Goal: Information Seeking & Learning: Learn about a topic

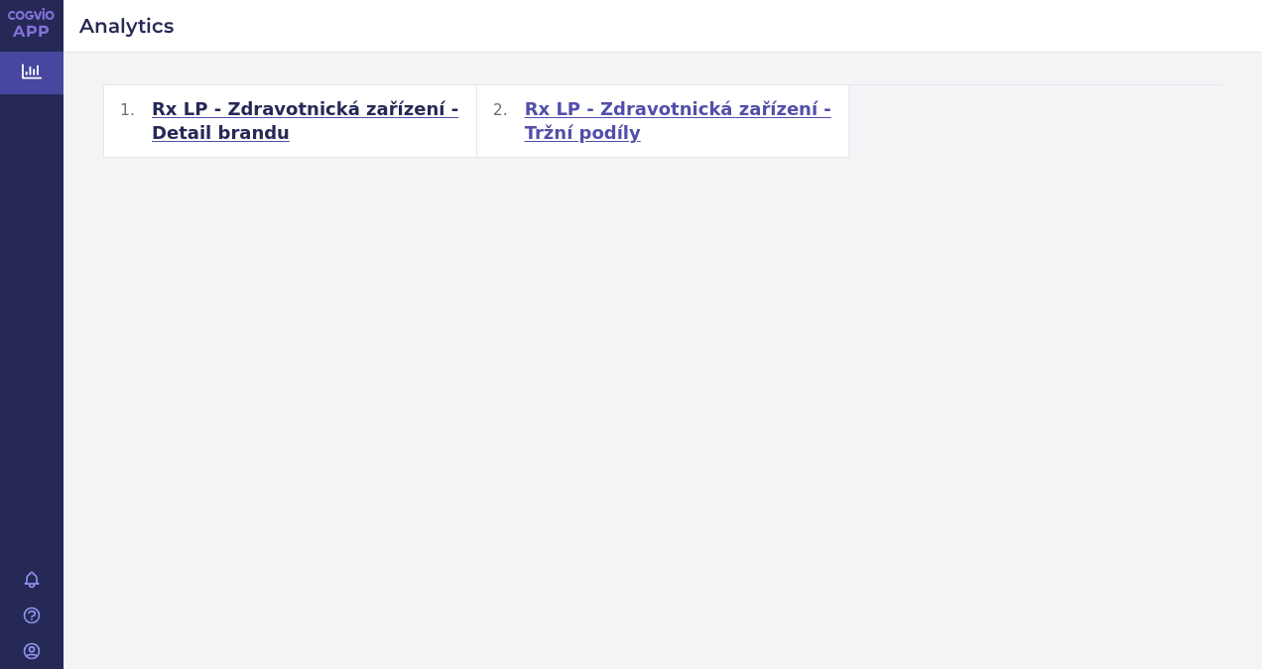
click at [647, 111] on span "Rx LP - Zdravotnická zařízení - Tržní podíly" at bounding box center [679, 121] width 308 height 48
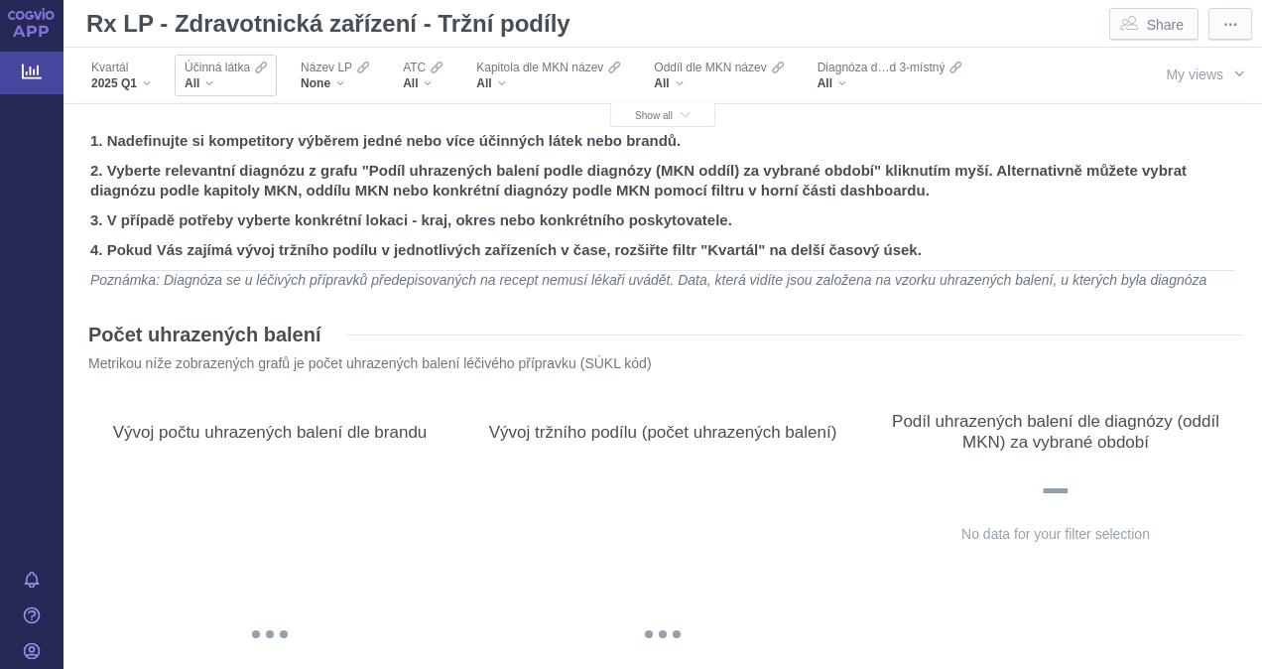
click at [246, 84] on div "All" at bounding box center [225, 83] width 82 height 16
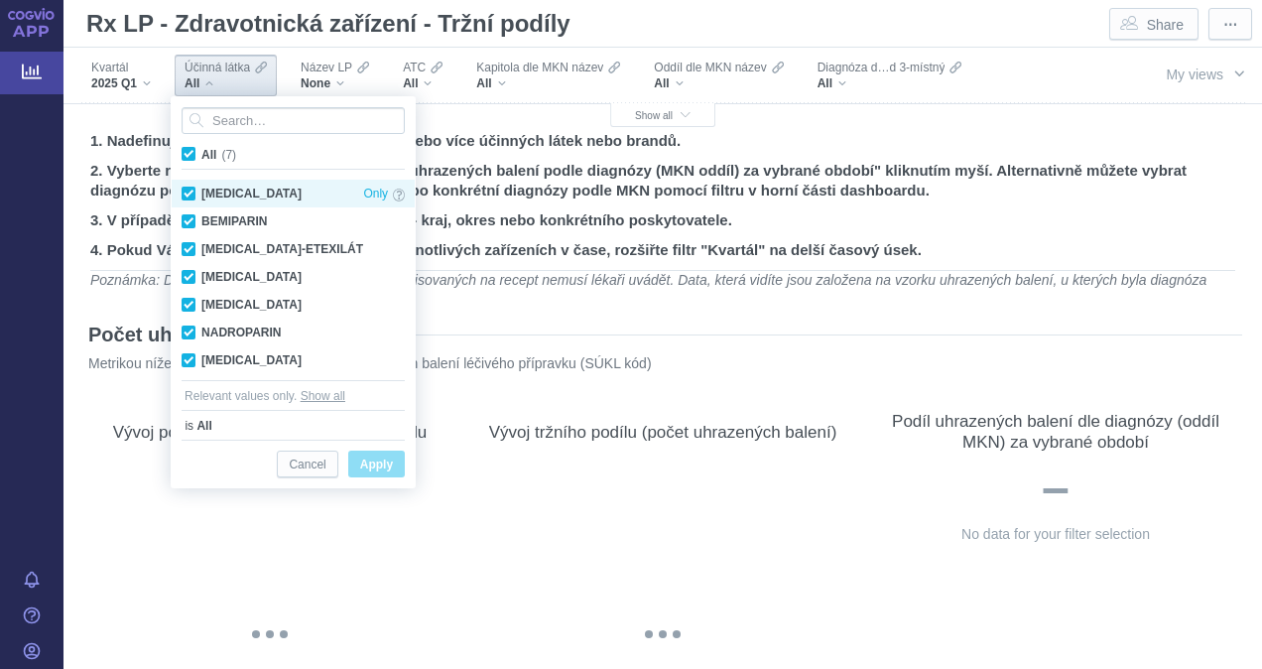
click at [184, 191] on div "[MEDICAL_DATA] Only" at bounding box center [293, 194] width 243 height 28
checkbox input "true"
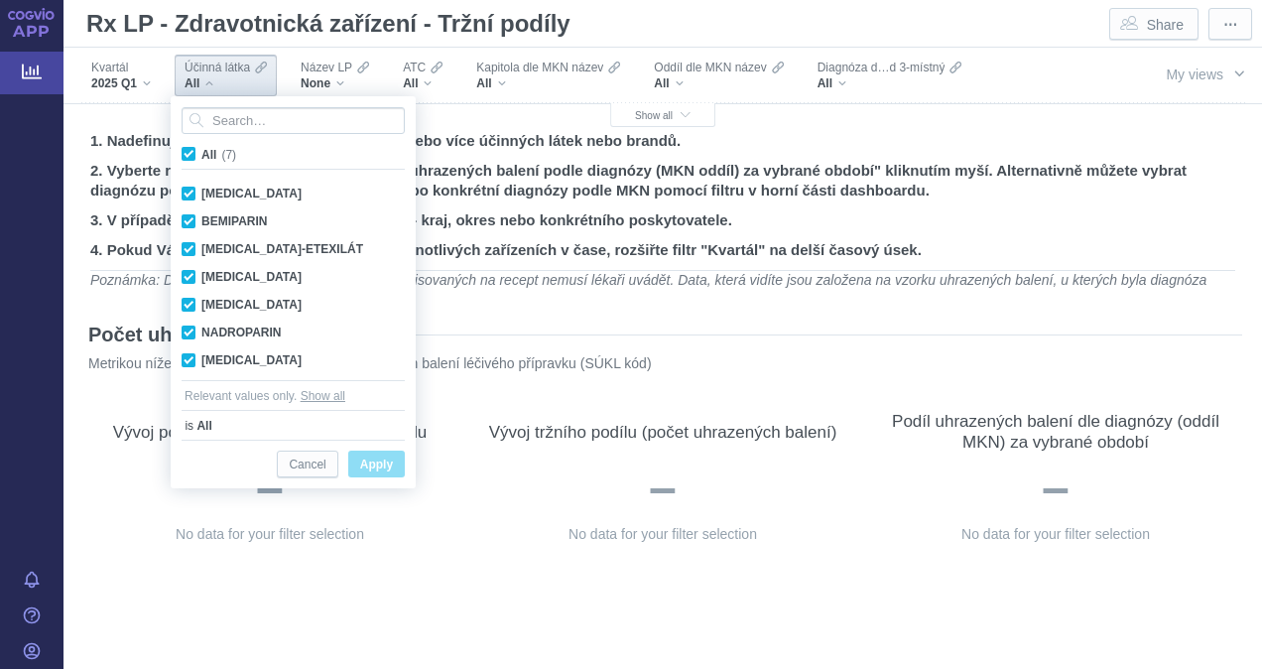
click at [201, 151] on span "All (7)" at bounding box center [218, 155] width 35 height 14
click at [201, 151] on input "All (7)" at bounding box center [207, 150] width 13 height 13
checkbox input "false"
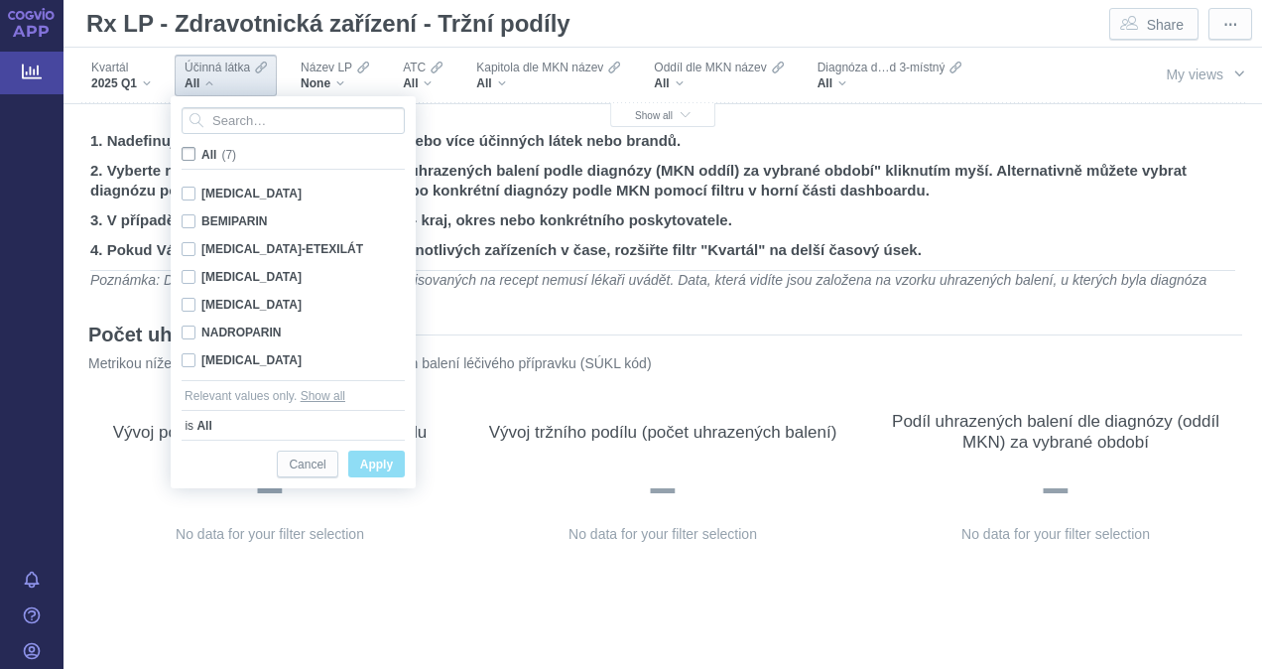
checkbox input "false"
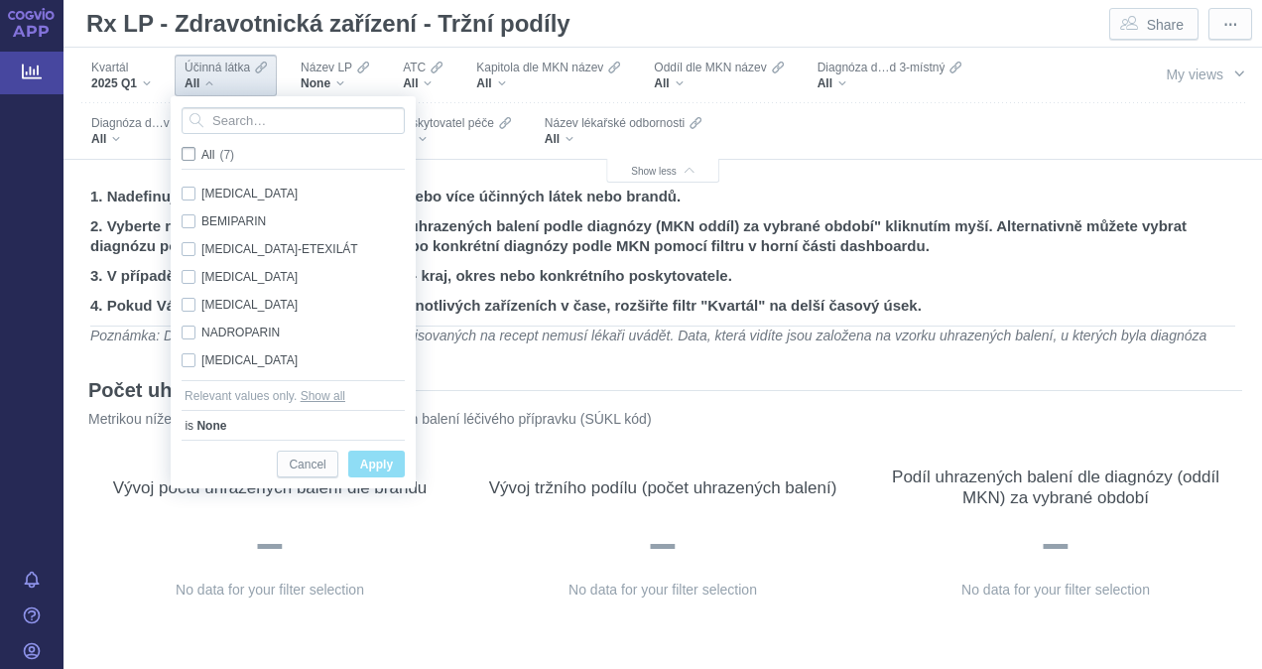
click at [203, 161] on label "All (7)" at bounding box center [211, 154] width 65 height 20
click at [203, 157] on input "All (7)" at bounding box center [207, 150] width 13 height 13
checkbox input "true"
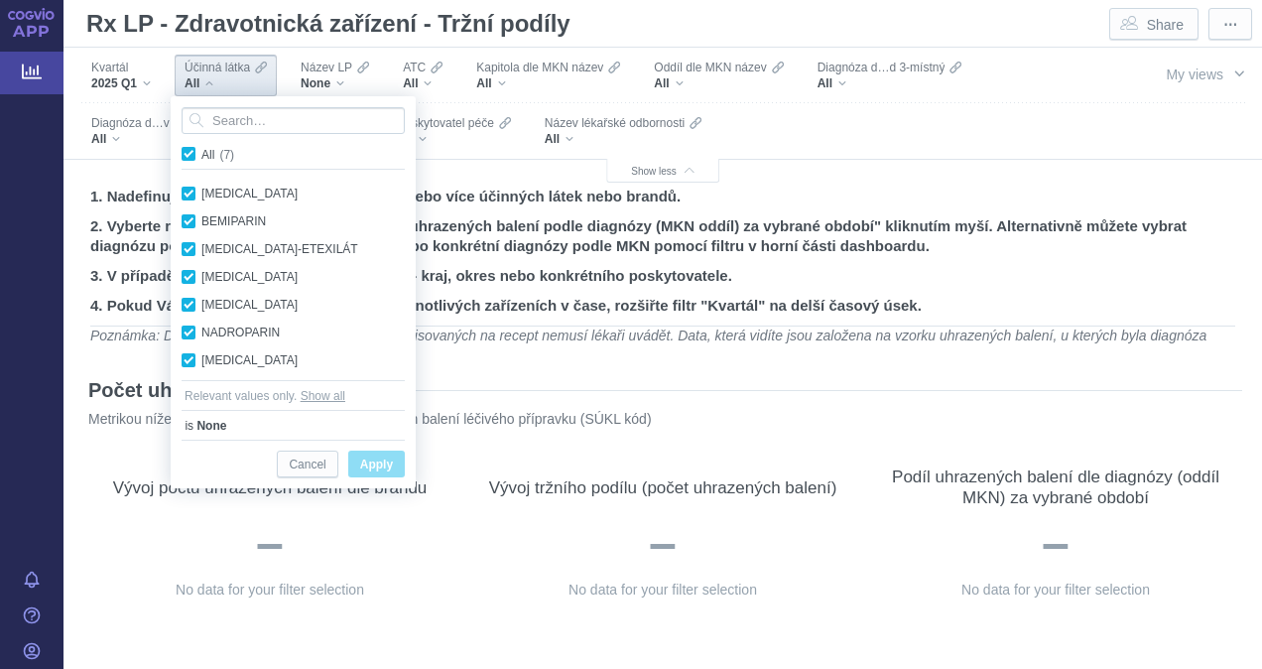
checkbox input "true"
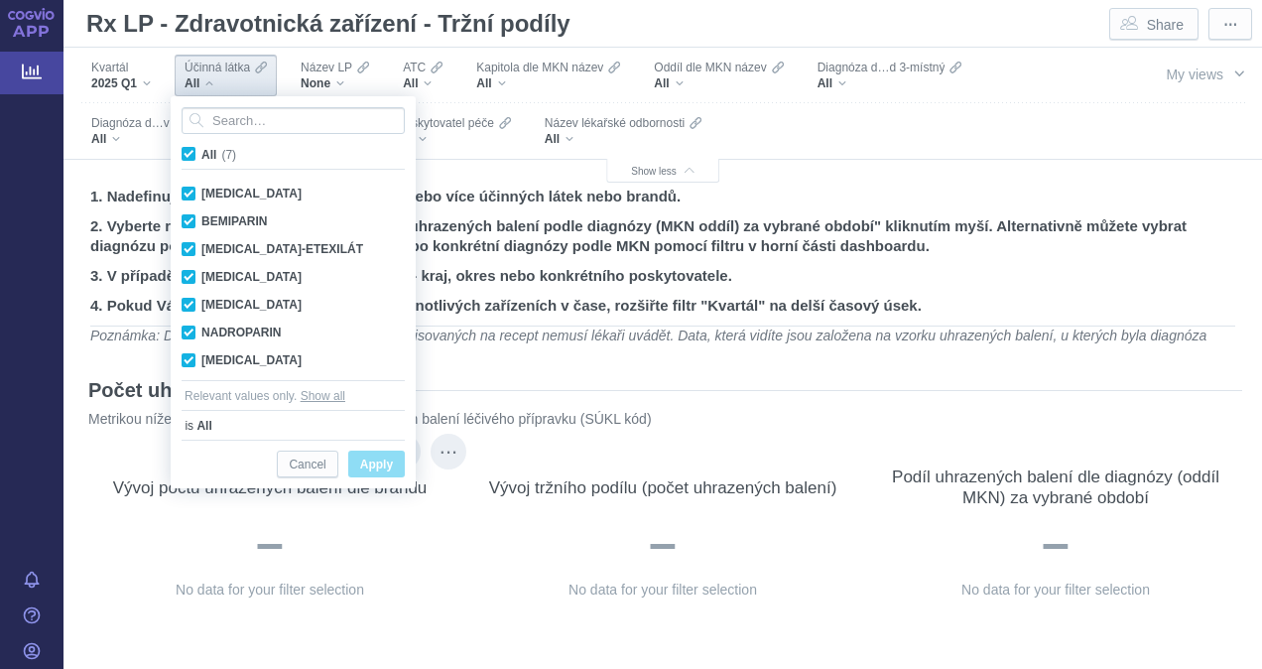
click at [129, 555] on div at bounding box center [269, 543] width 353 height 58
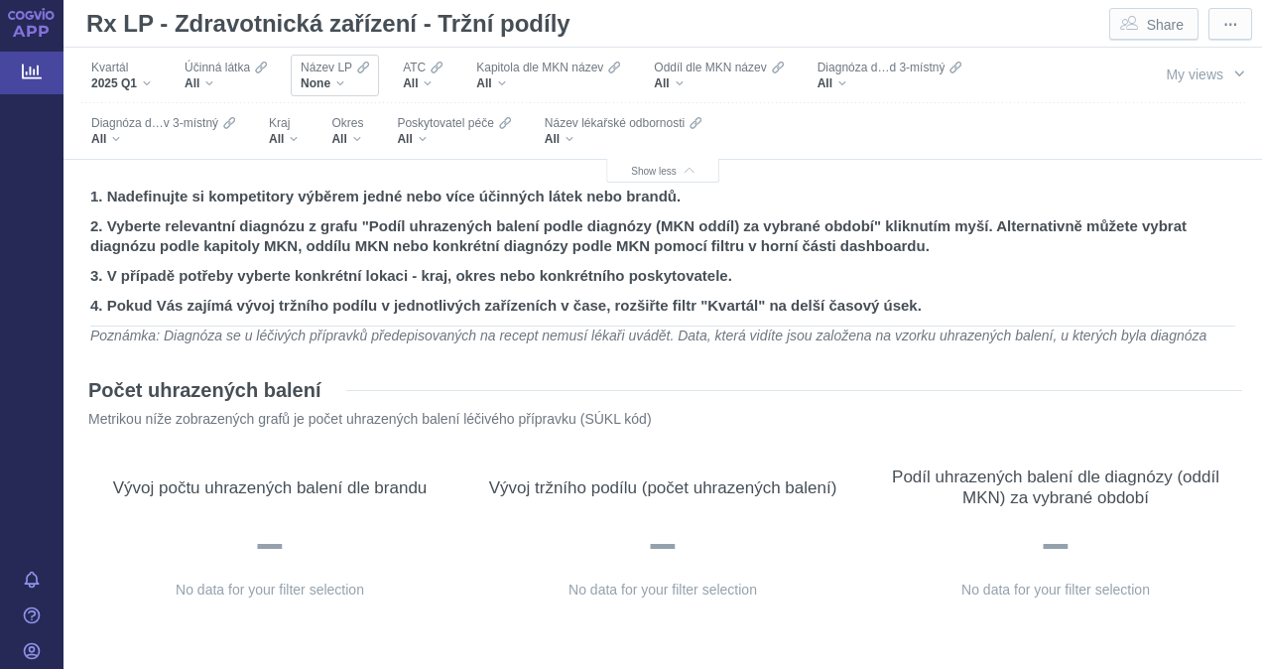
click at [351, 79] on div "None" at bounding box center [335, 83] width 68 height 16
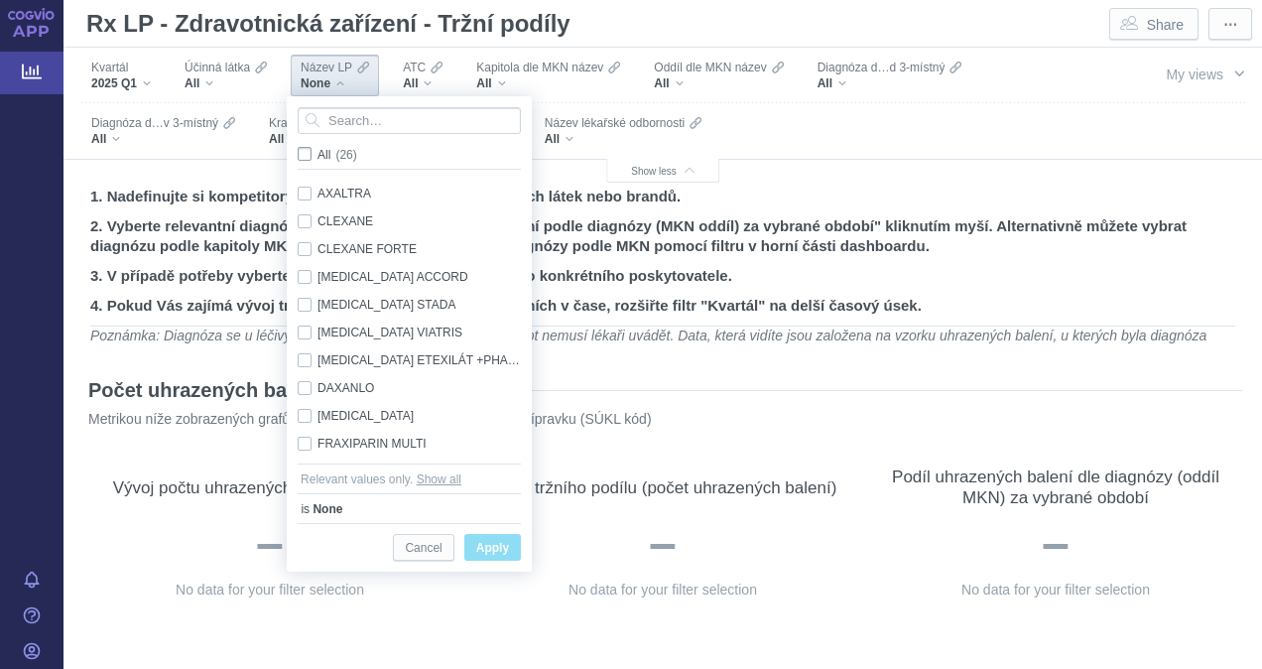
click at [317, 155] on span "All (26)" at bounding box center [337, 155] width 40 height 14
click at [317, 155] on input "All (26)" at bounding box center [323, 150] width 13 height 13
checkbox input "true"
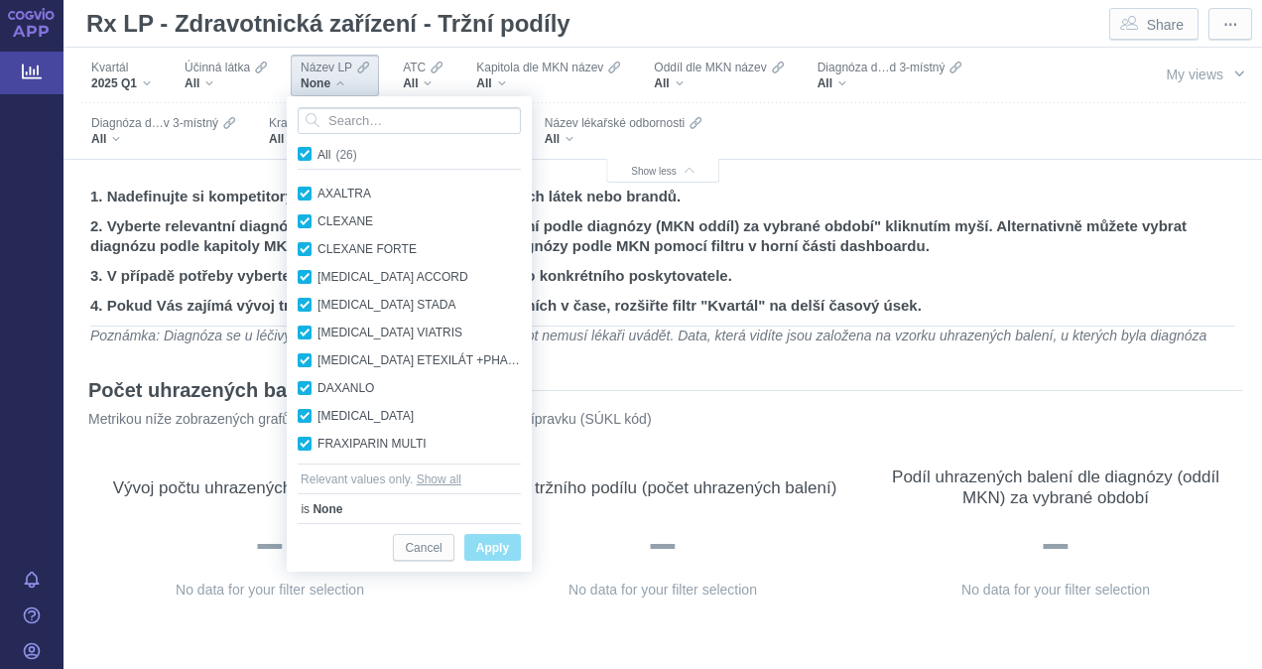
checkbox input "true"
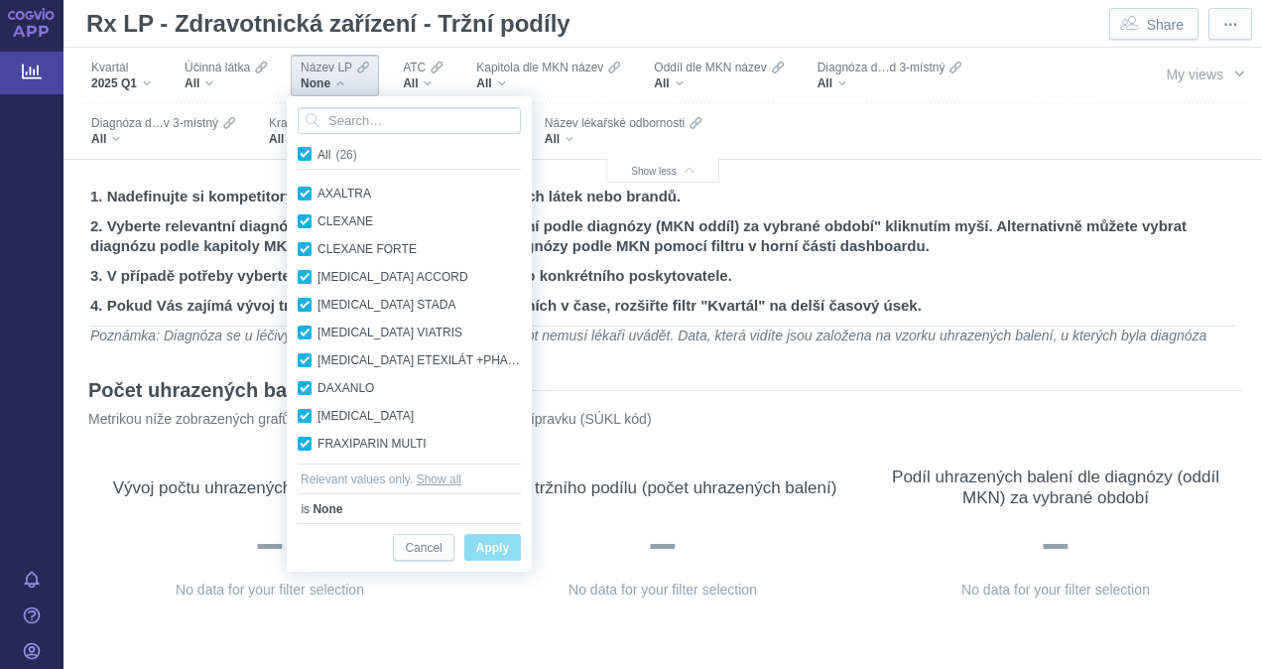
checkbox input "true"
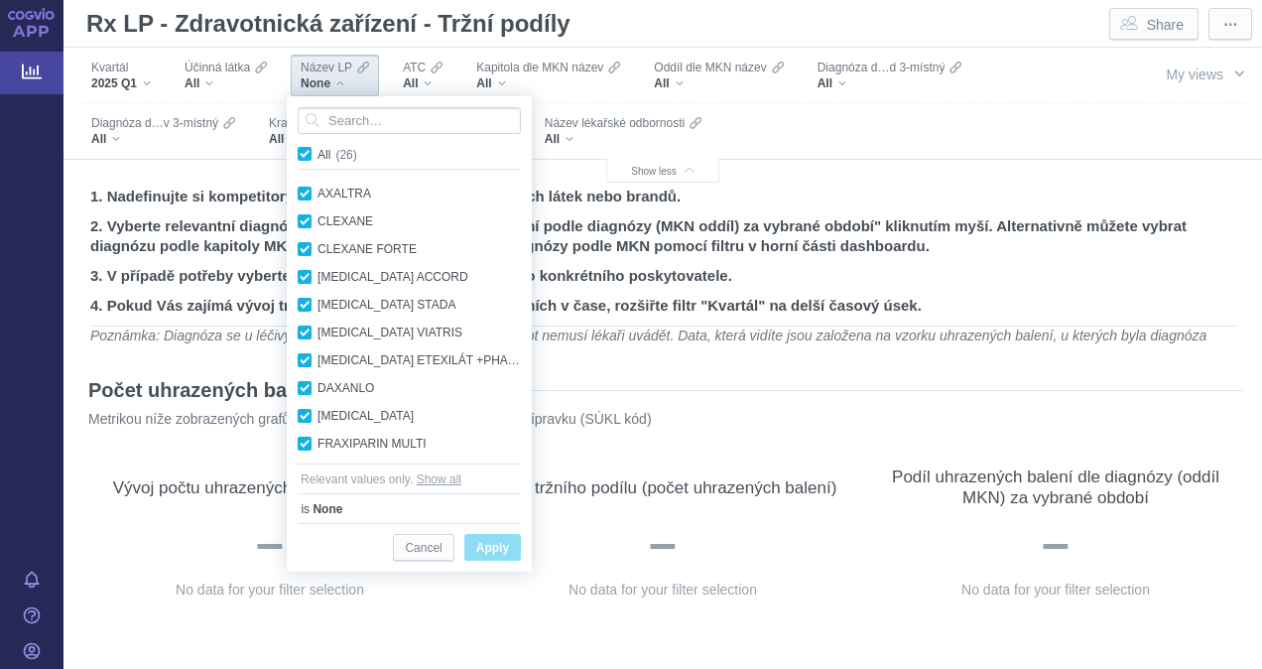
checkbox input "true"
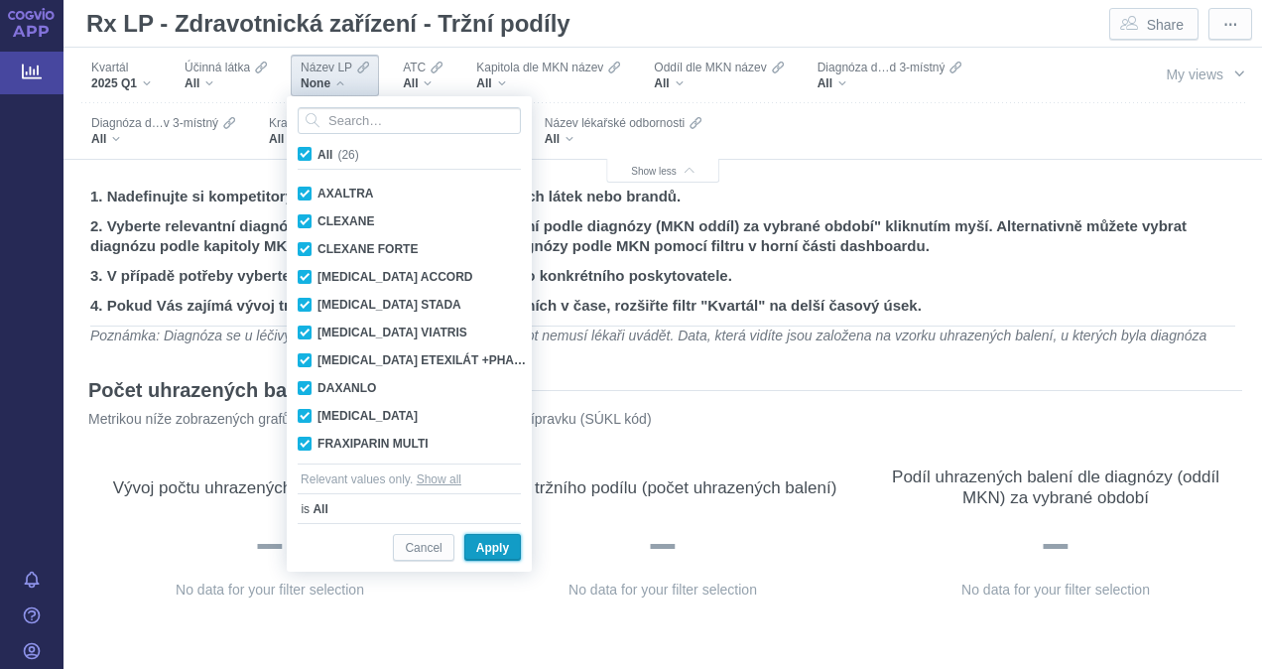
click at [492, 550] on span "Apply" at bounding box center [492, 548] width 33 height 25
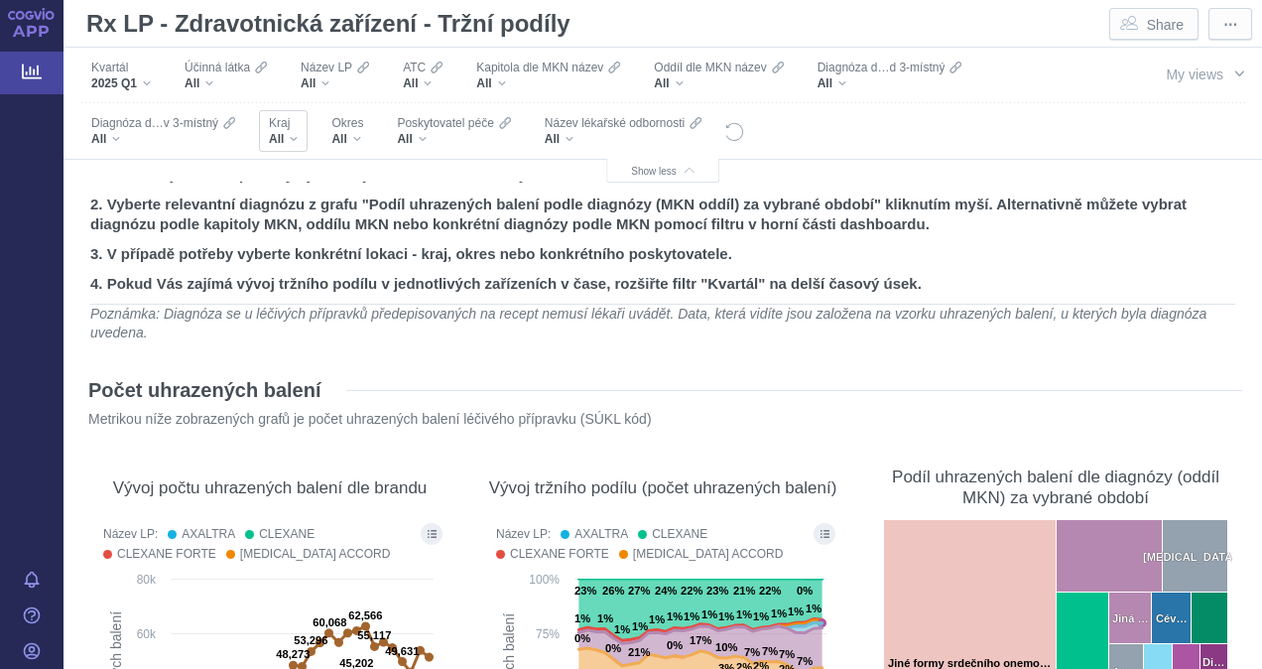
click at [300, 138] on div "Kraj All" at bounding box center [283, 131] width 49 height 42
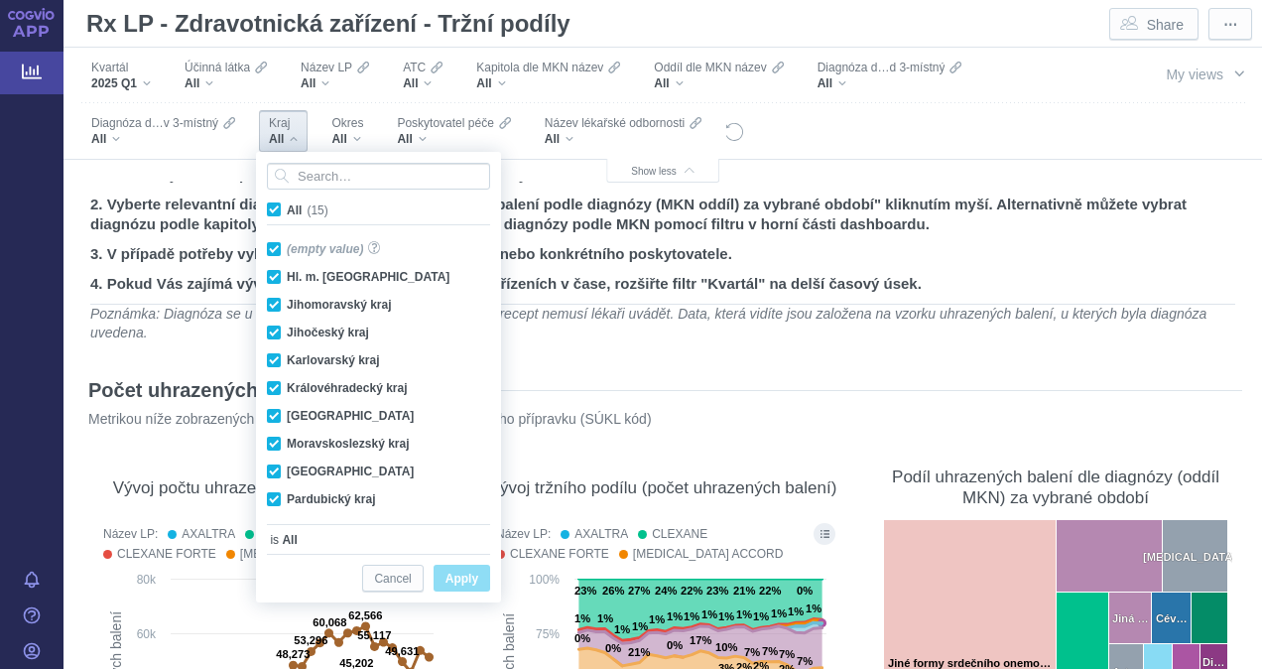
click at [287, 207] on span "All (15)" at bounding box center [308, 210] width 42 height 14
click at [287, 207] on input "All (15)" at bounding box center [293, 205] width 13 height 13
checkbox input "false"
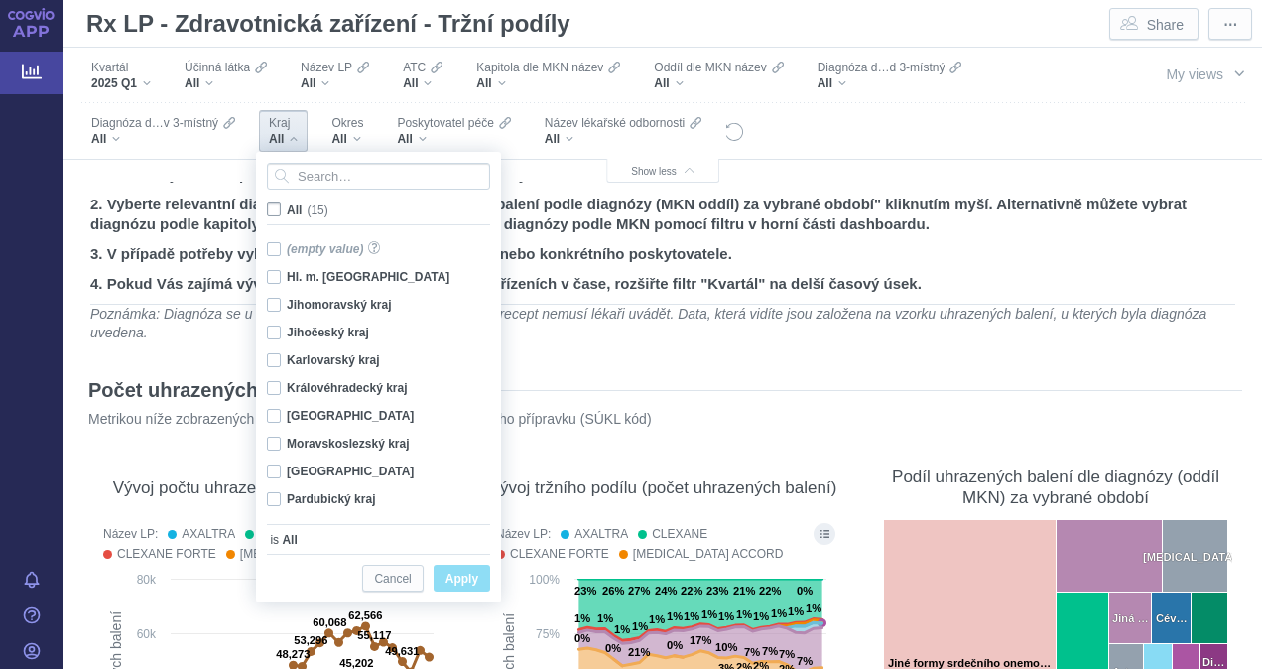
checkbox input "false"
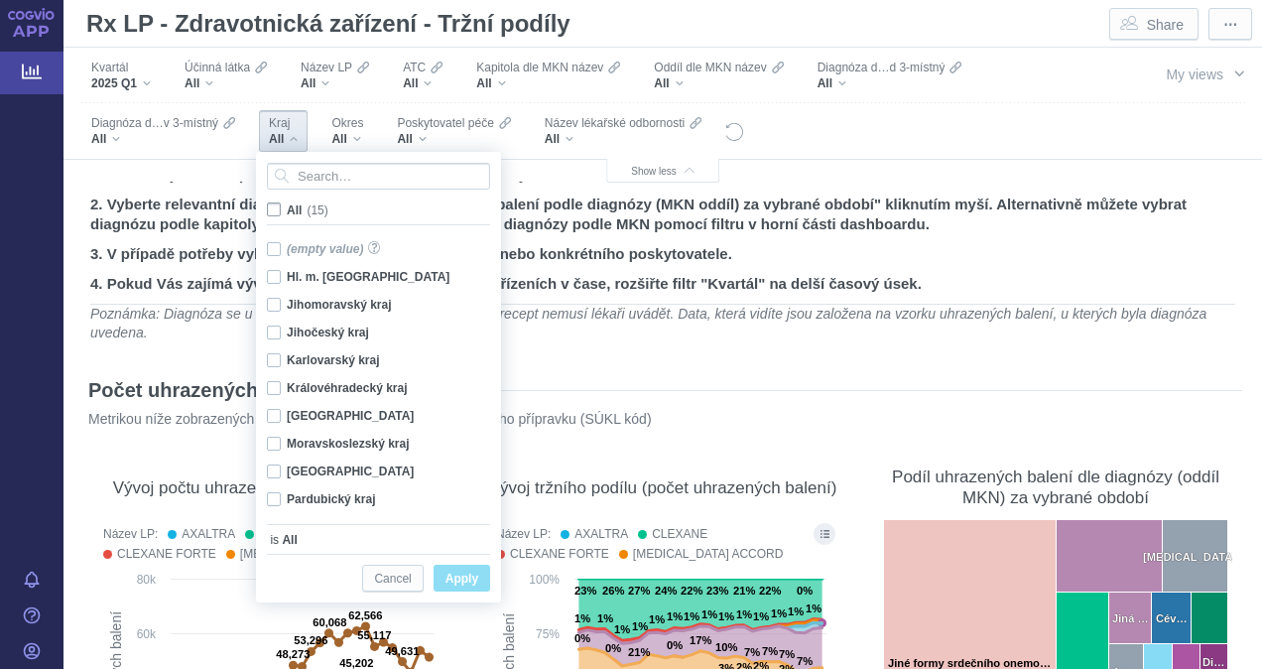
checkbox input "false"
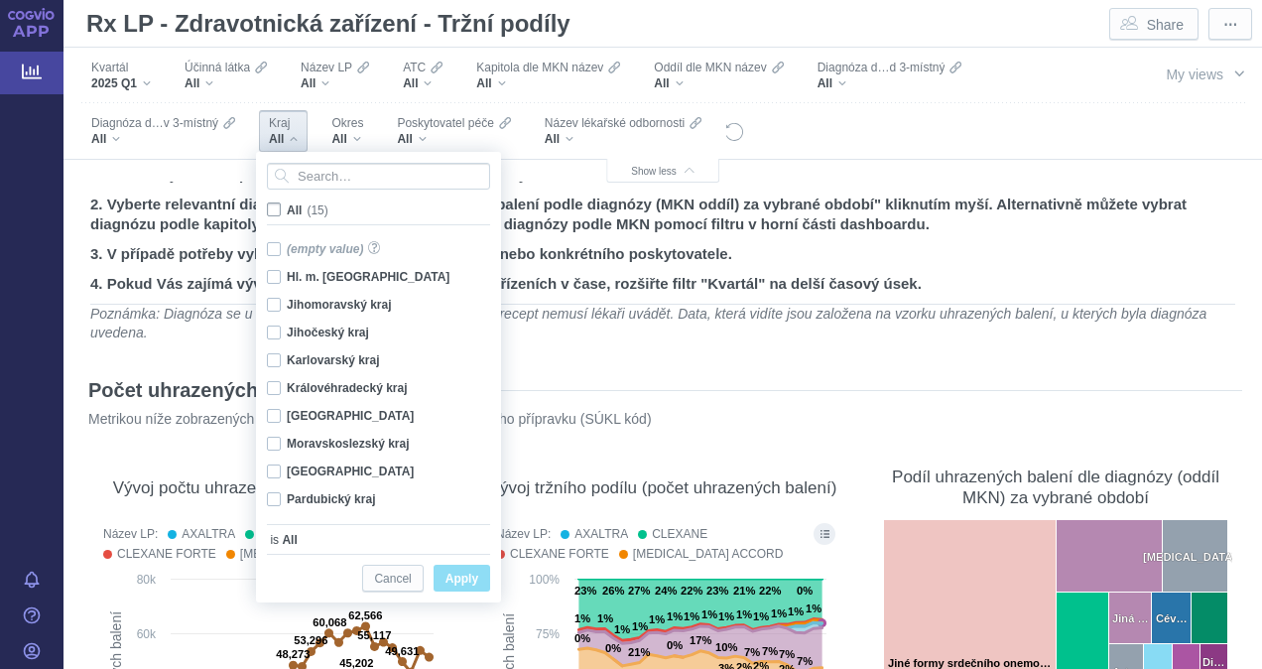
checkbox input "false"
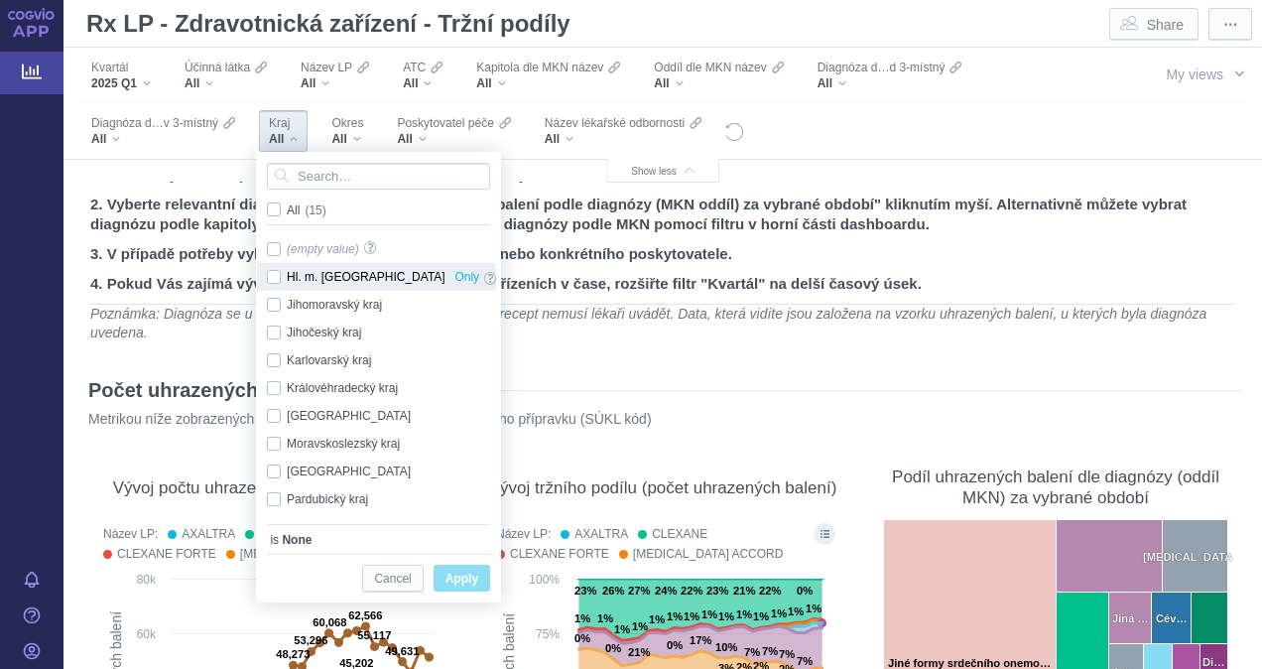
click at [266, 268] on div "Hl. m. [GEOGRAPHIC_DATA] Only" at bounding box center [381, 277] width 249 height 28
checkbox input "true"
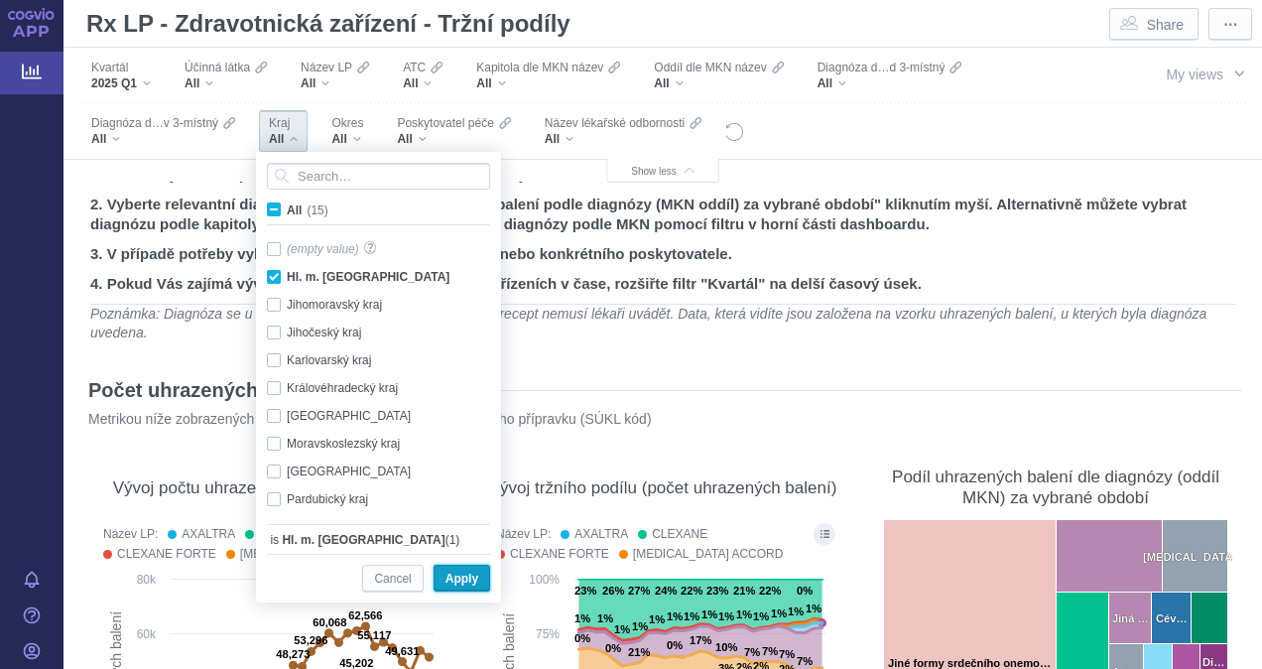
click at [470, 581] on span "Apply" at bounding box center [461, 578] width 33 height 25
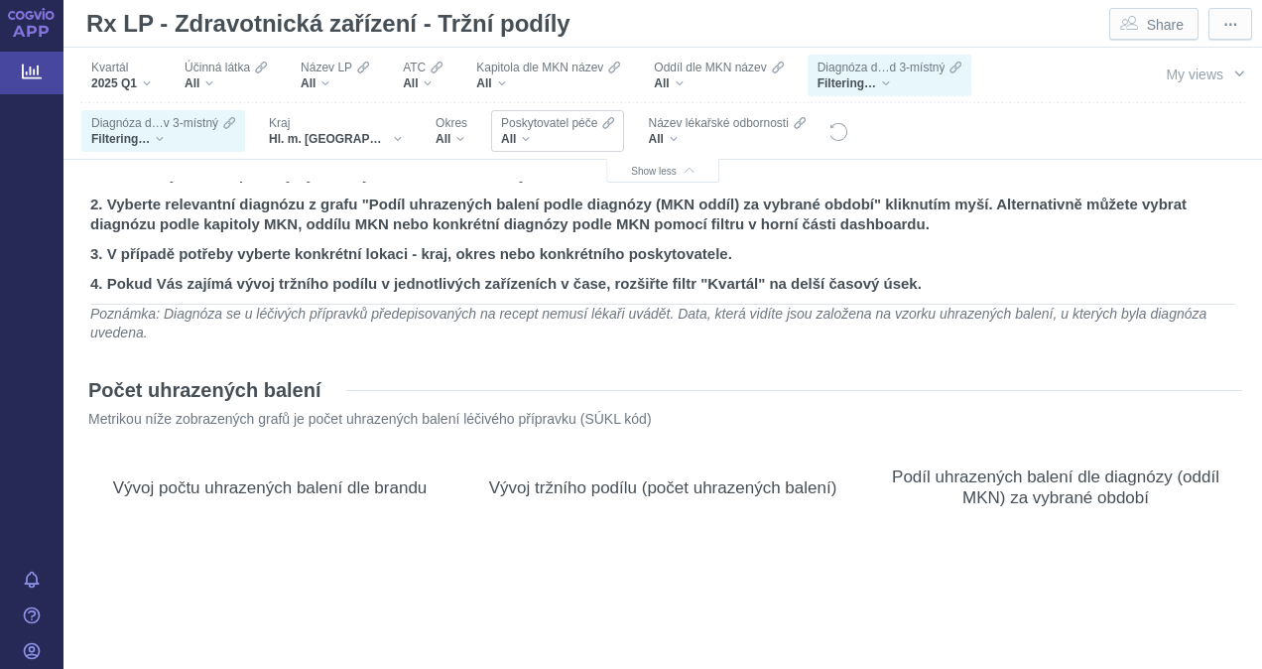
click at [518, 139] on div "All" at bounding box center [557, 139] width 113 height 16
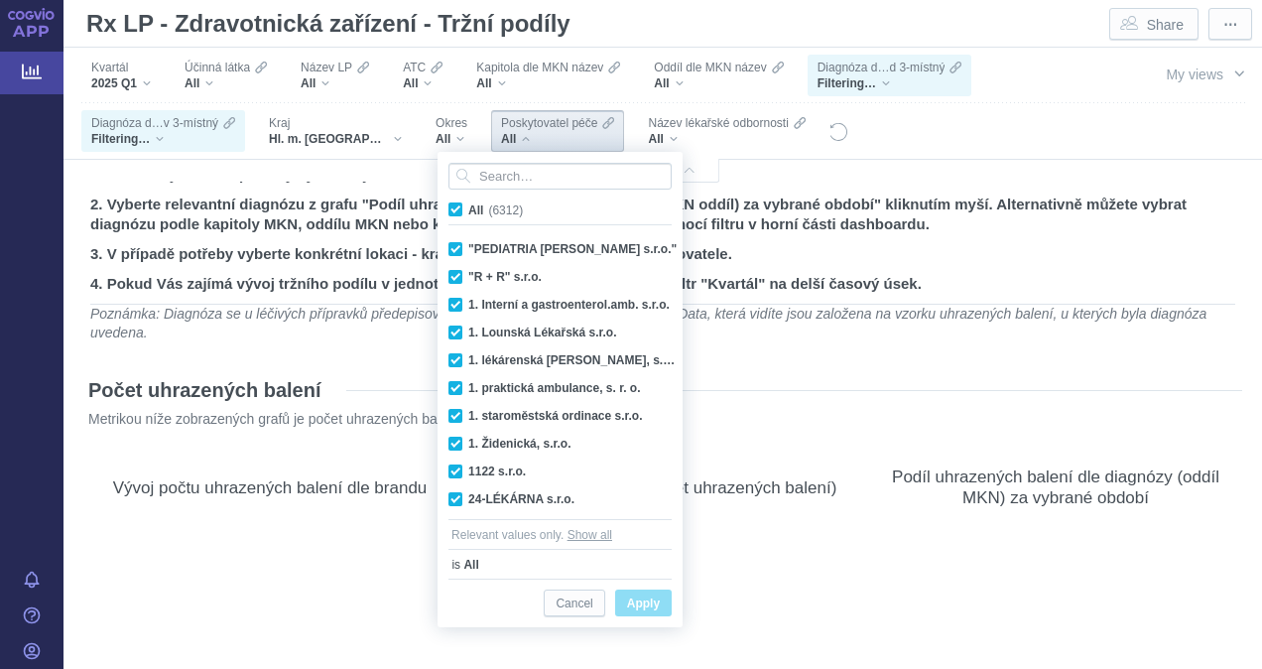
click at [468, 210] on span "All (6312)" at bounding box center [495, 210] width 55 height 14
click at [468, 210] on input "All (6312)" at bounding box center [474, 205] width 13 height 13
checkbox input "false"
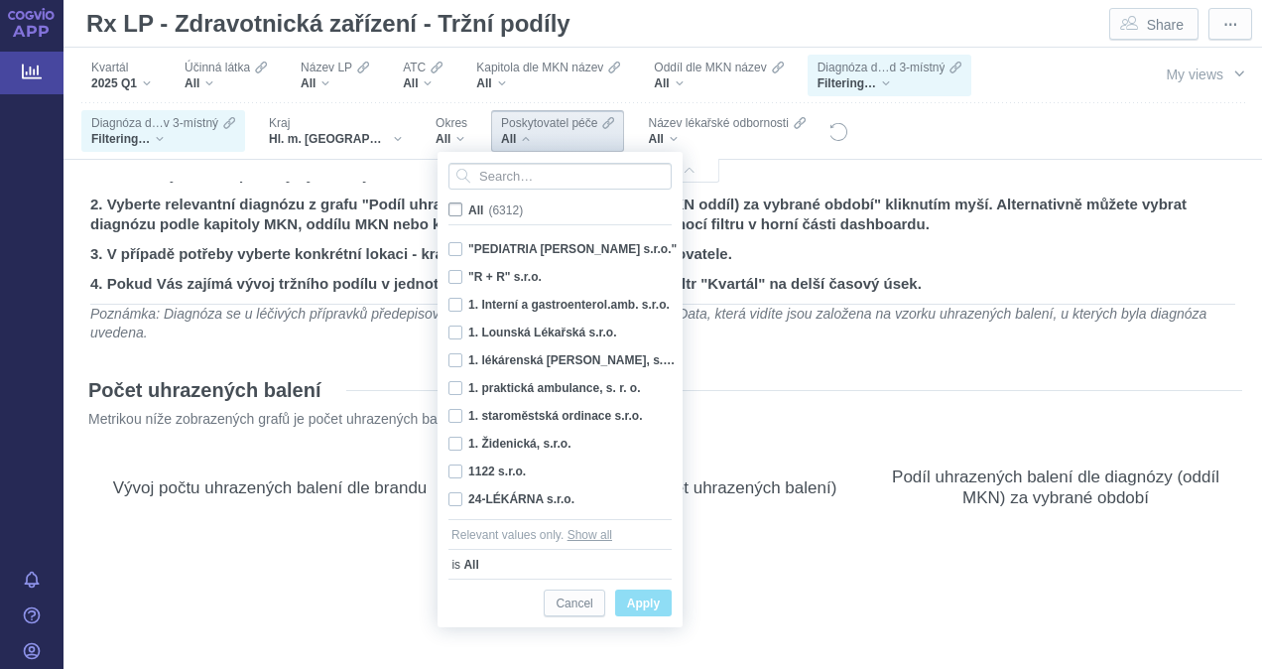
checkbox input "false"
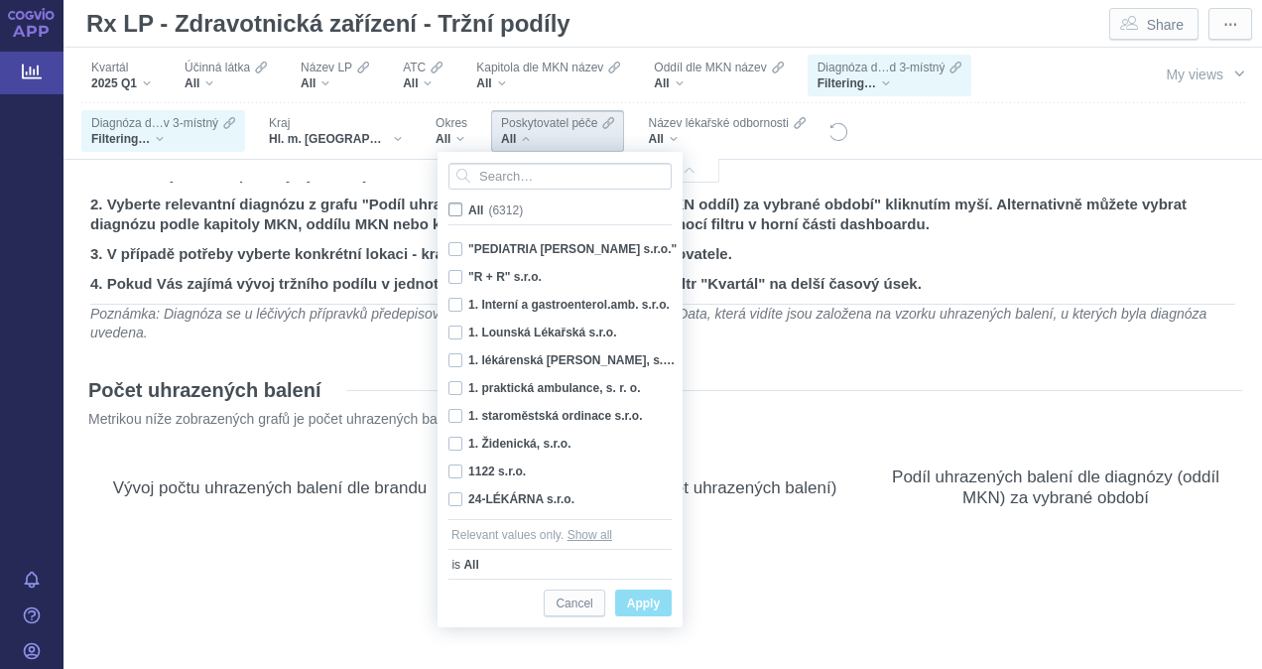
checkbox input "false"
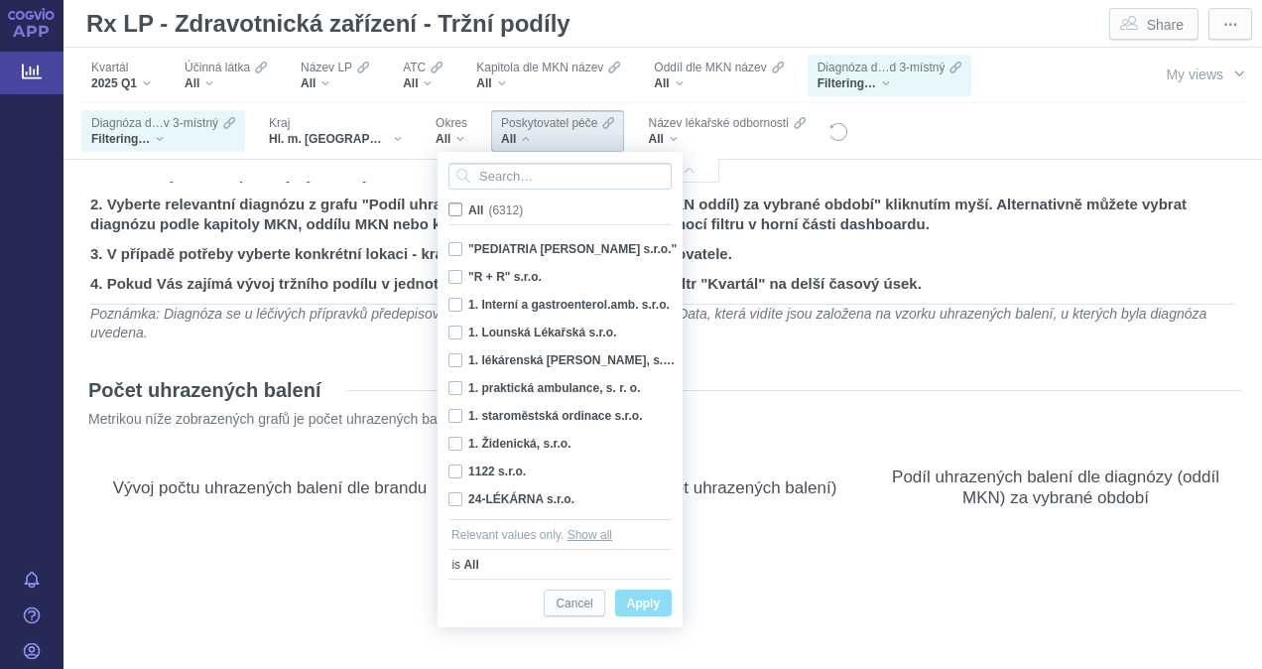
checkbox input "false"
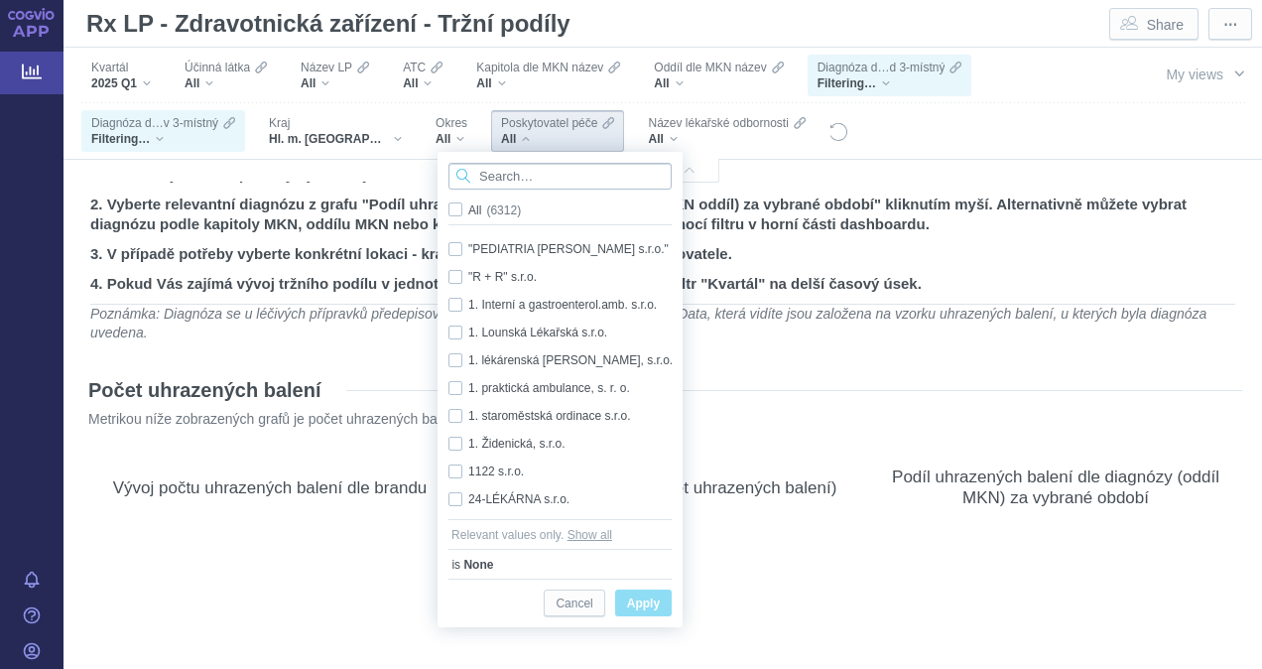
click at [486, 175] on input "Search attribute values" at bounding box center [559, 176] width 223 height 27
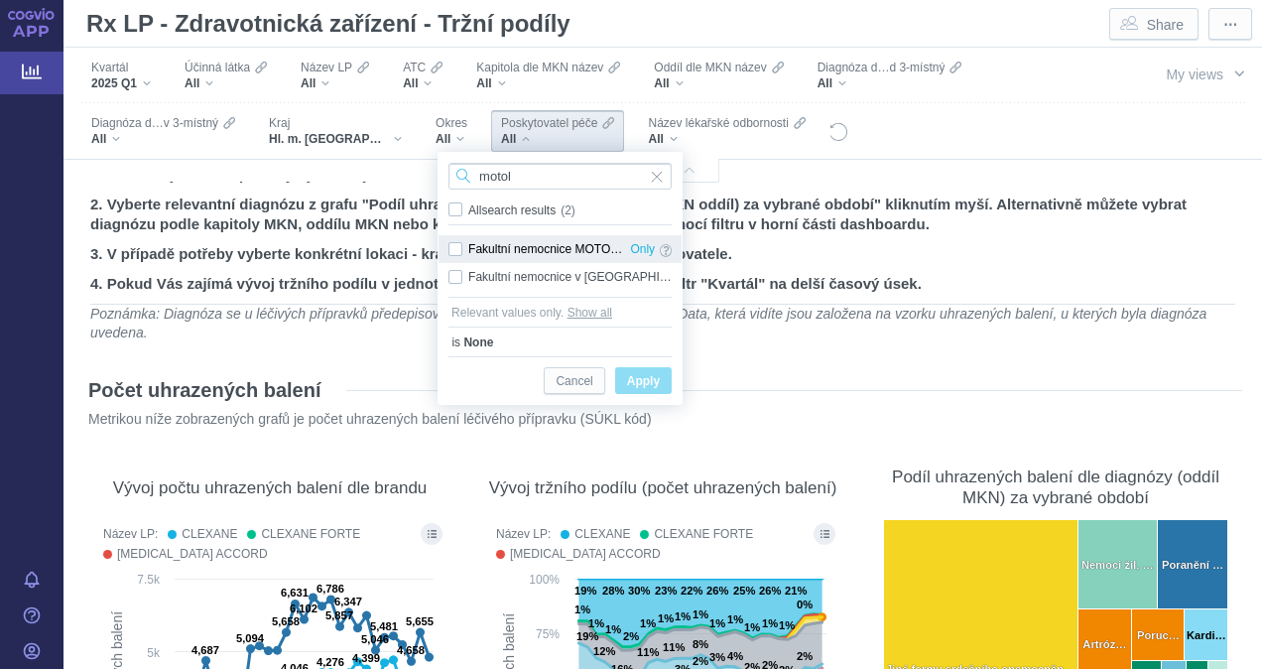
type input "motol"
click at [467, 246] on div "Fakultní nemocnice MOTOL - LSPP Only" at bounding box center [559, 249] width 243 height 28
checkbox input "true"
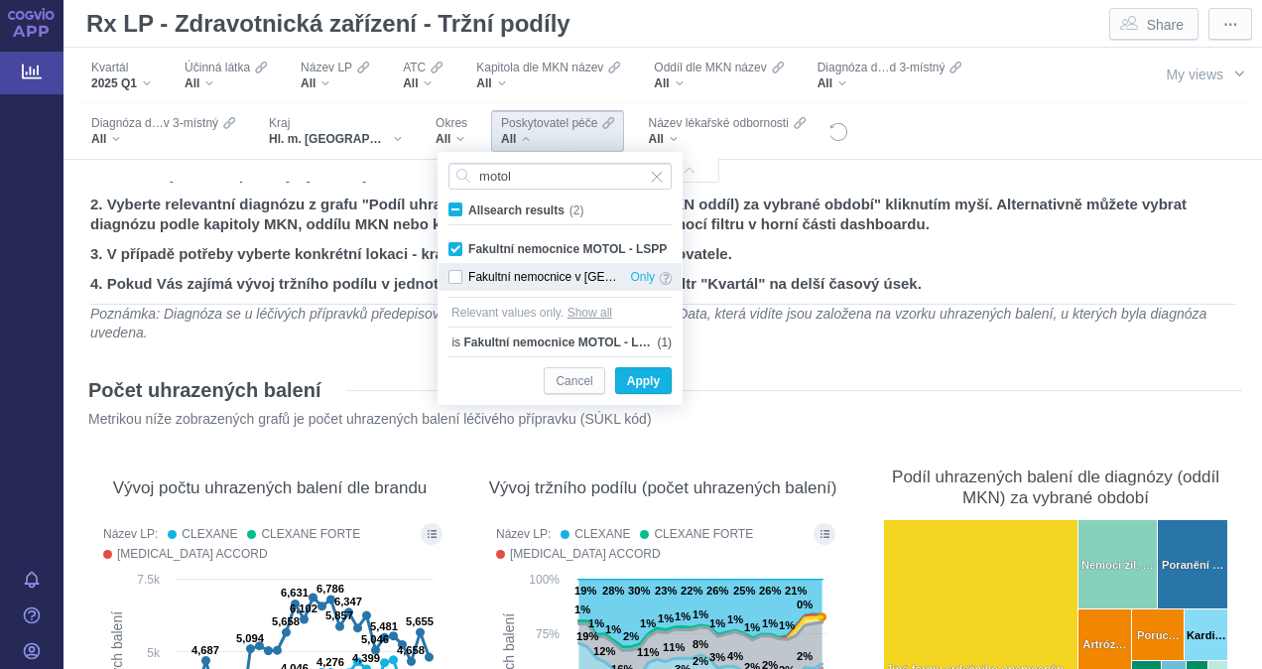
click at [455, 274] on div "Fakultní nemocnice v Motole Only" at bounding box center [559, 277] width 243 height 28
checkbox input "true"
click at [657, 378] on span "Apply" at bounding box center [643, 381] width 33 height 25
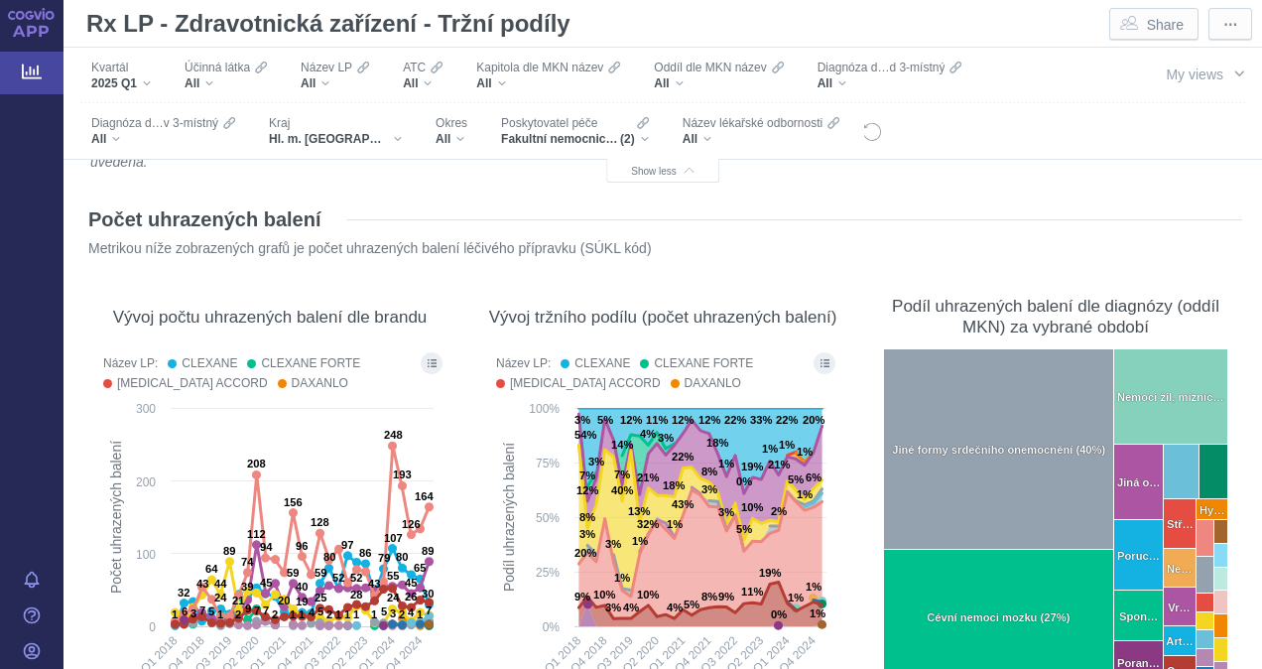
scroll to position [298, 0]
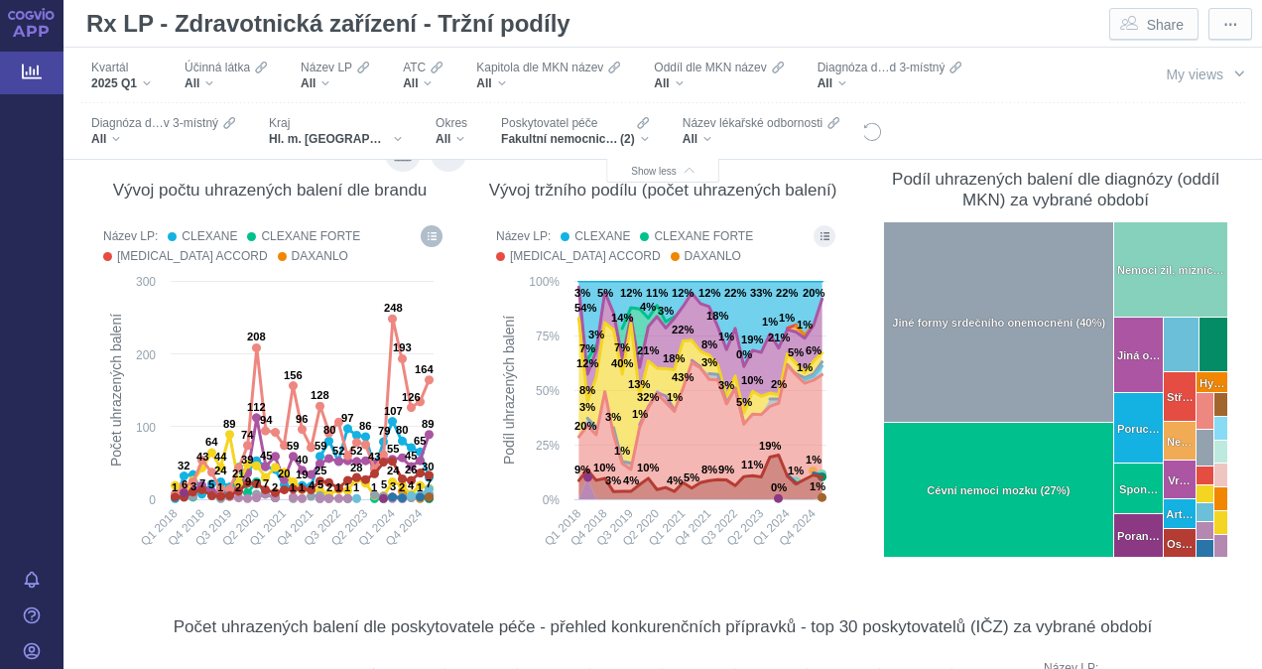
click at [428, 237] on icon "Show all legend items in a dialog" at bounding box center [431, 236] width 9 height 10
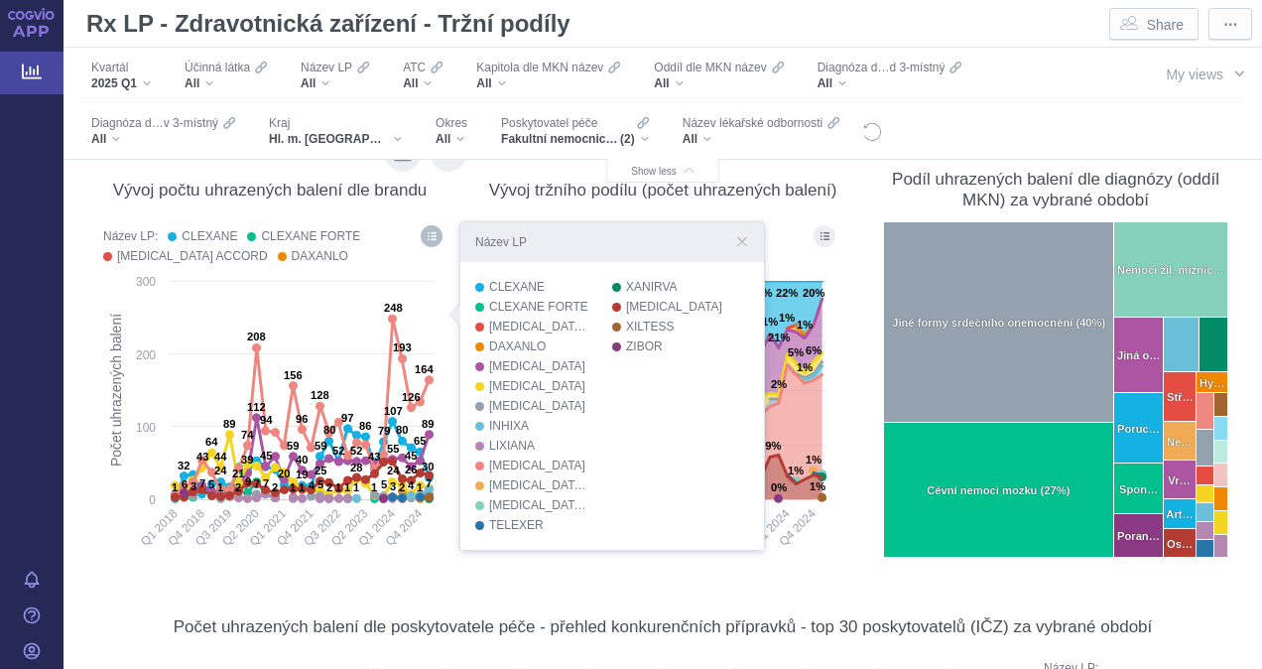
click at [428, 237] on icon "Show all legend items in a dialog" at bounding box center [431, 236] width 9 height 10
click at [419, 263] on div at bounding box center [432, 246] width 30 height 50
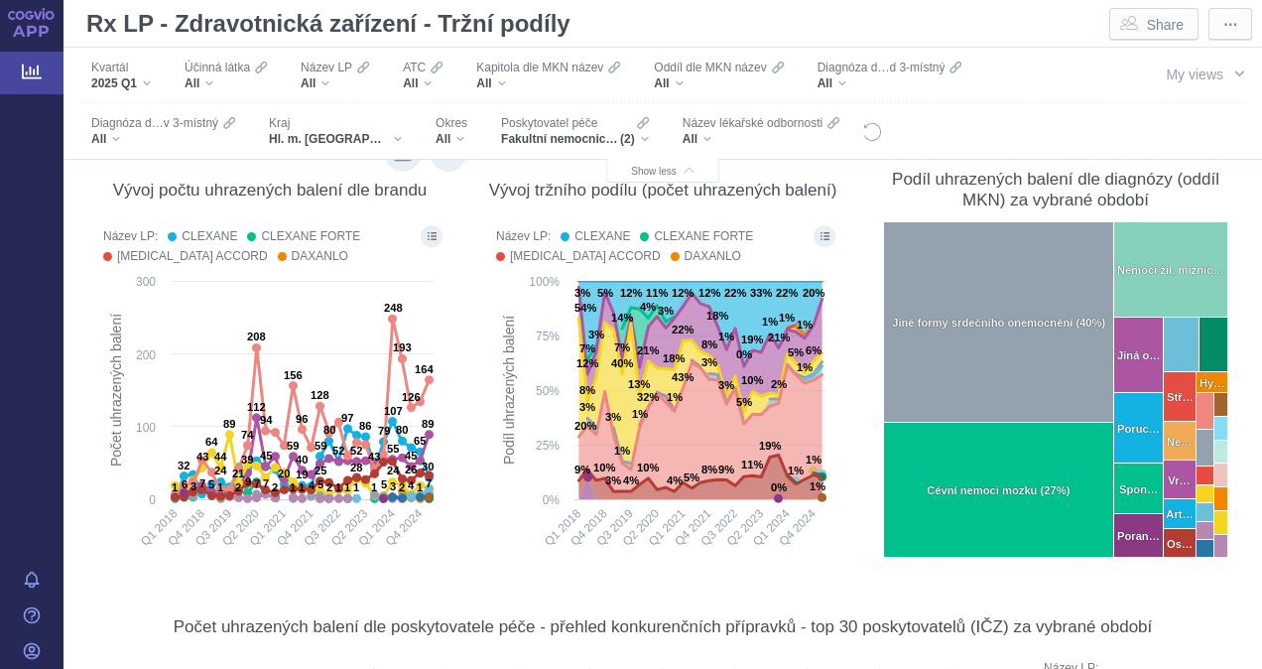
click at [252, 192] on div "Vývoj počtu uhrazených balení dle brandu" at bounding box center [270, 190] width 314 height 21
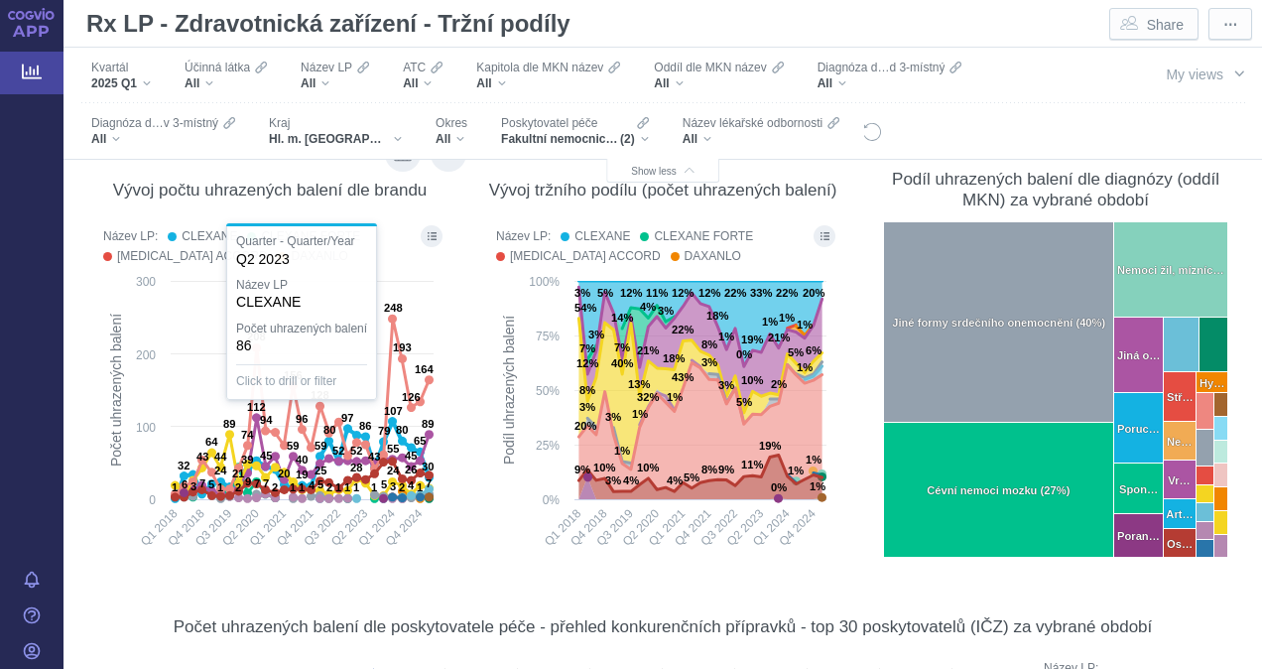
scroll to position [198, 0]
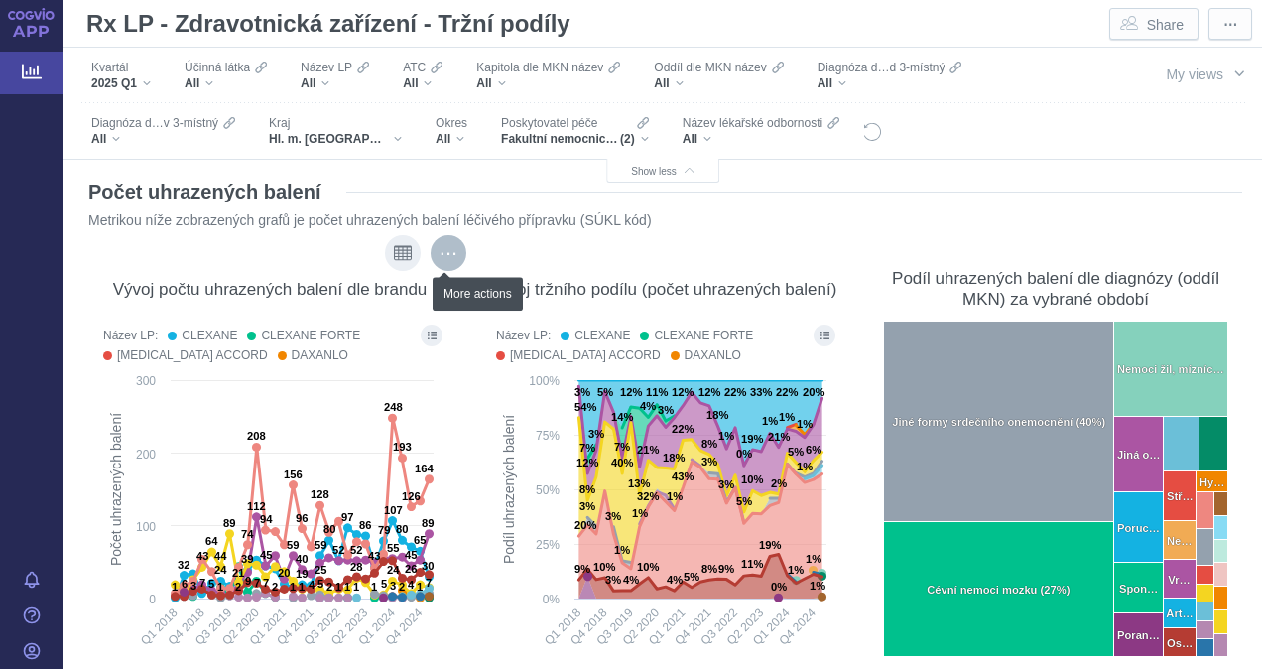
click at [436, 252] on div "More actions" at bounding box center [448, 253] width 36 height 36
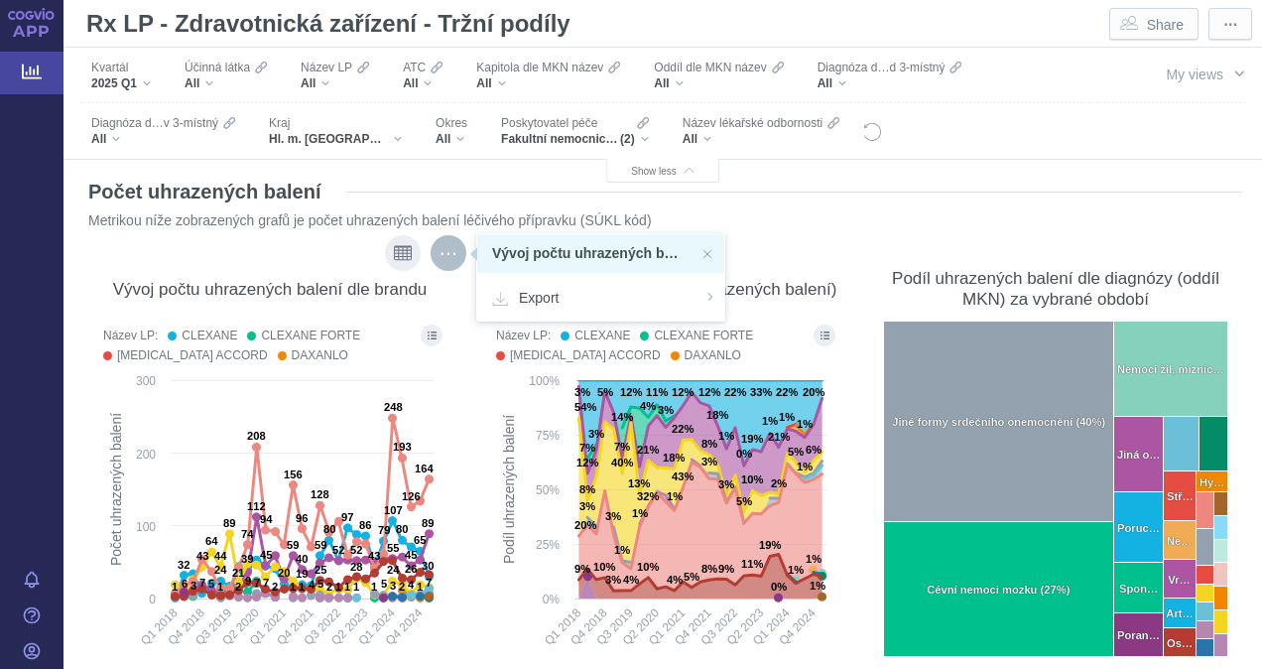
click at [436, 252] on div "More actions" at bounding box center [448, 253] width 36 height 36
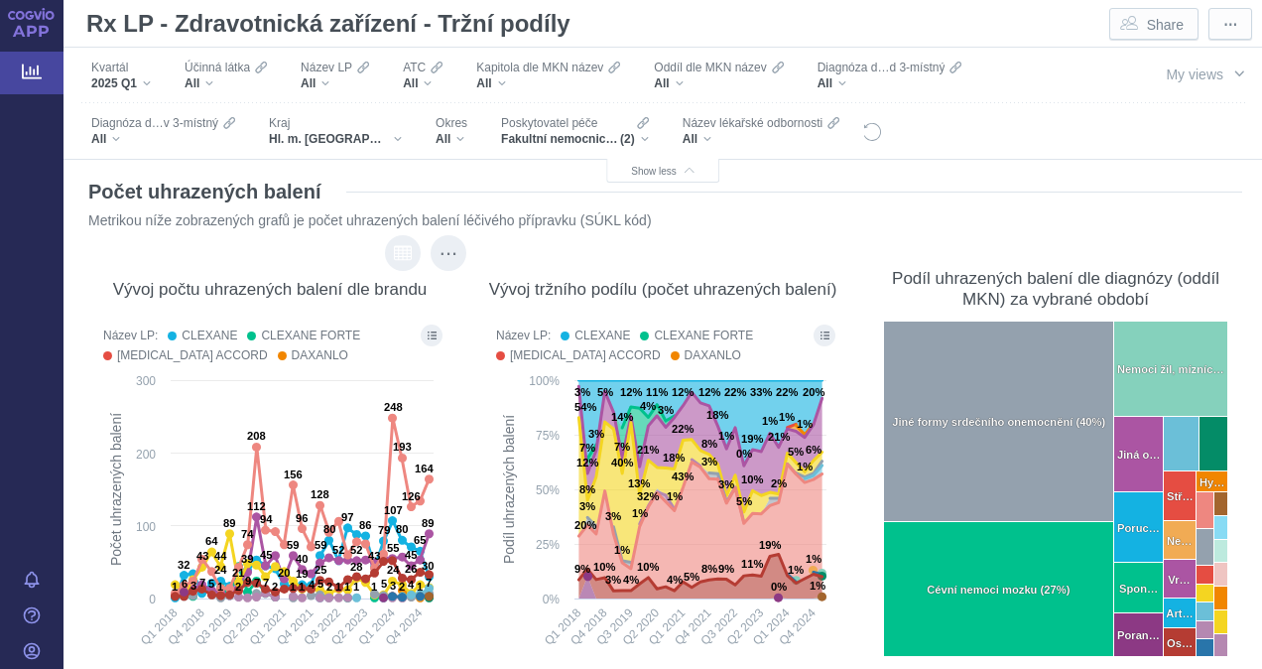
click at [397, 253] on icon "Show as table" at bounding box center [403, 252] width 18 height 15
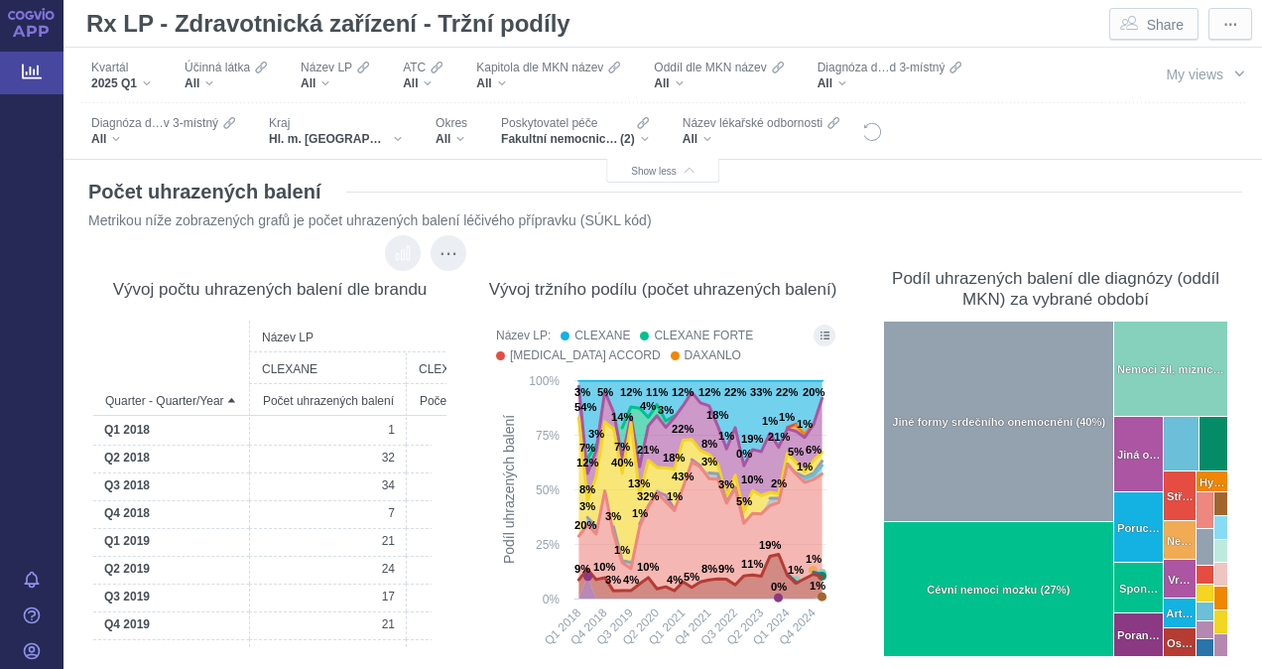
click at [394, 259] on icon "Show original visualization" at bounding box center [403, 253] width 18 height 18
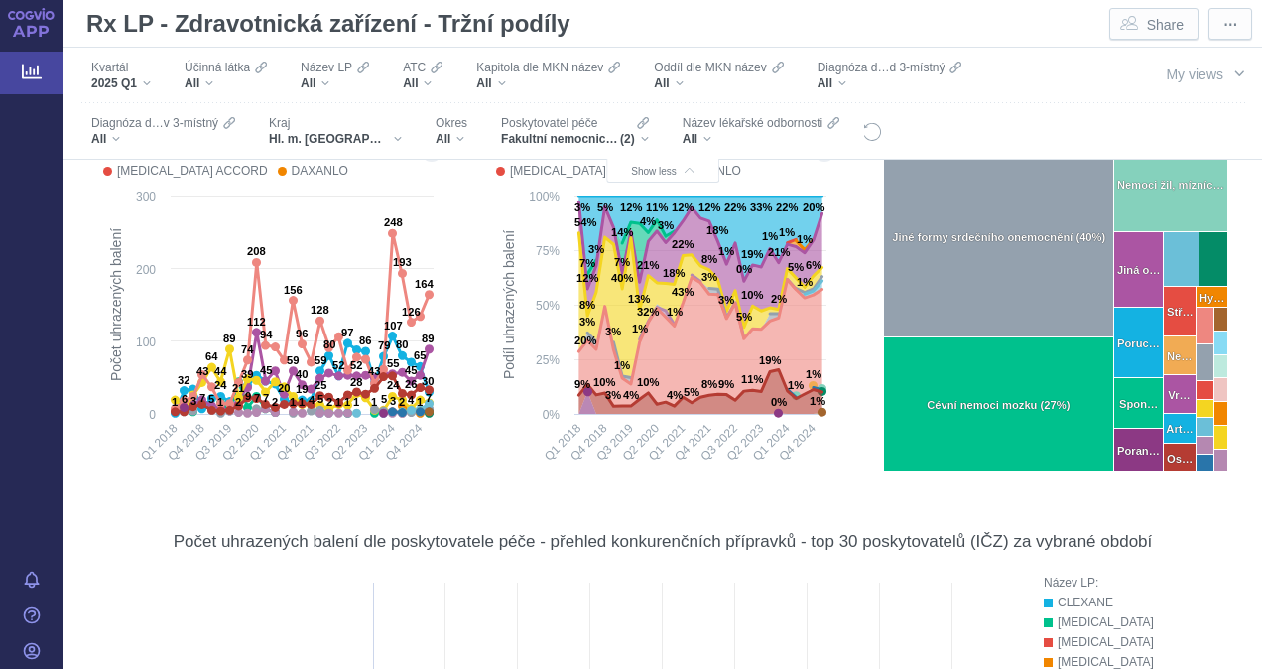
scroll to position [397, 0]
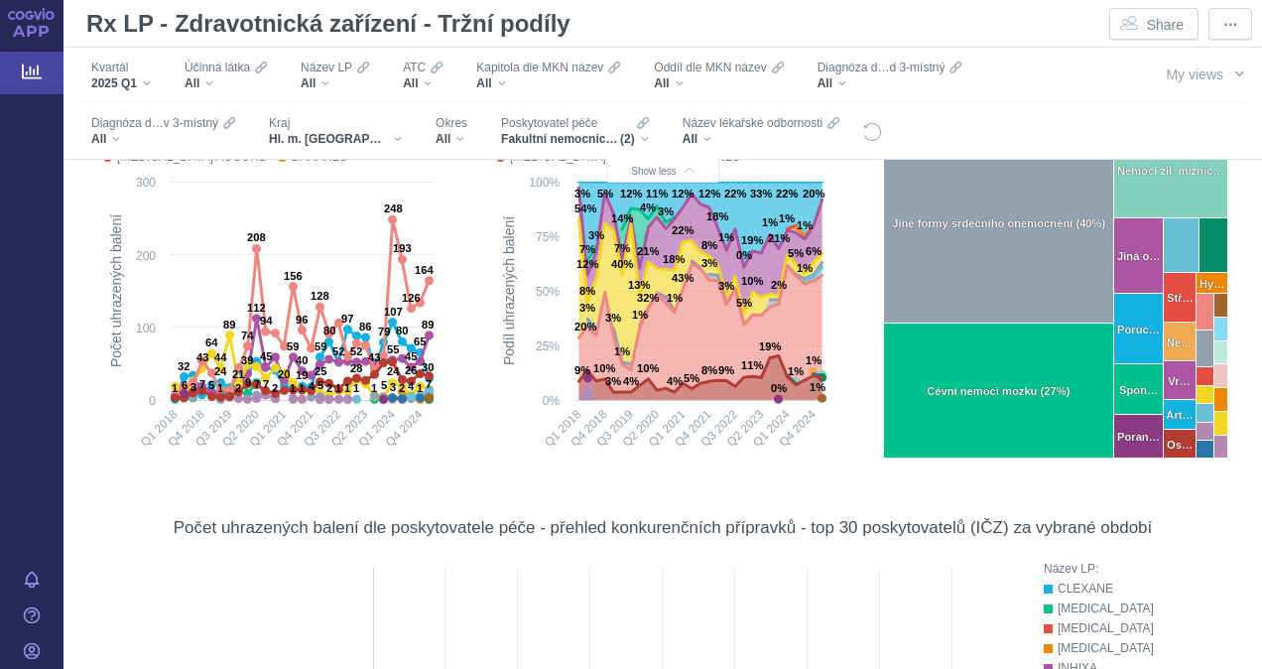
drag, startPoint x: 293, startPoint y: 415, endPoint x: 199, endPoint y: 460, distance: 103.8
click at [199, 460] on rect at bounding box center [269, 318] width 347 height 292
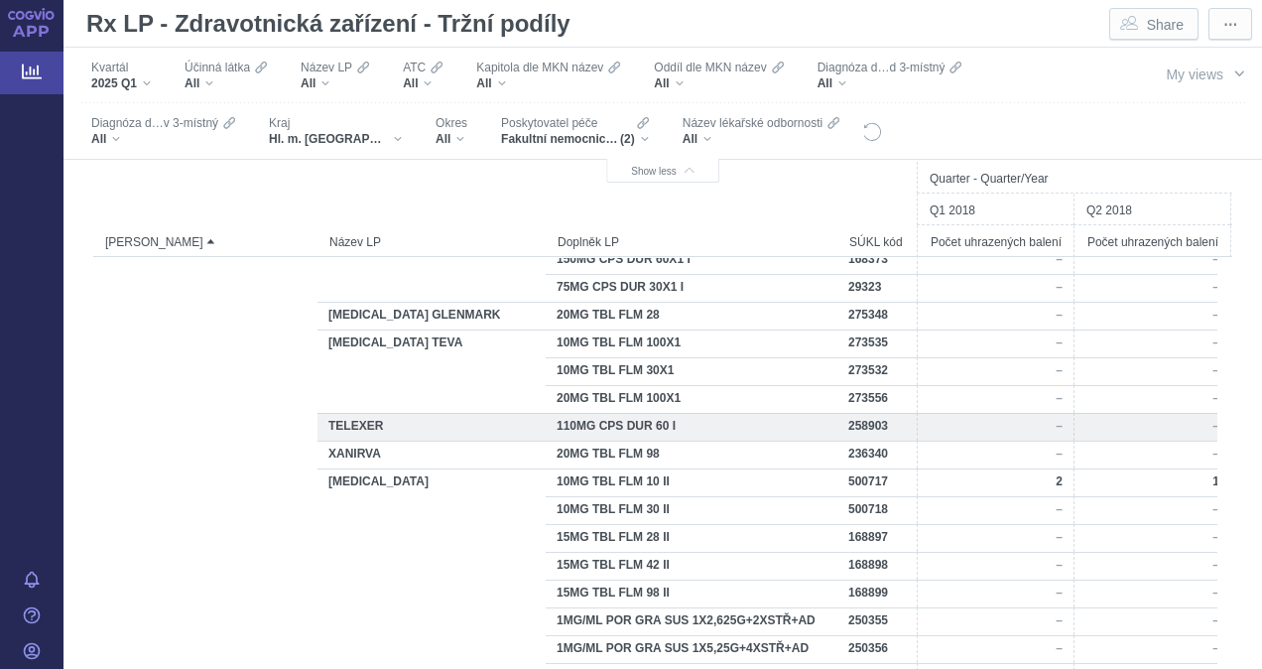
scroll to position [1412, 0]
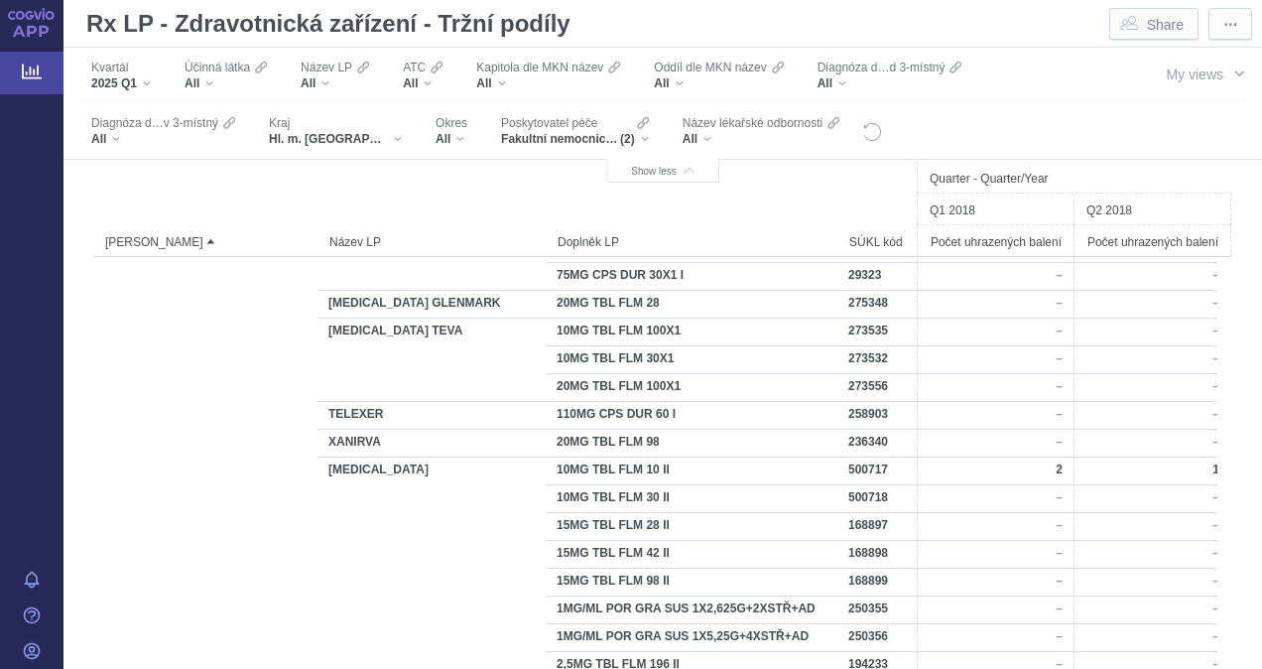
click at [883, 132] on div "Filters" at bounding box center [990, 130] width 215 height 55
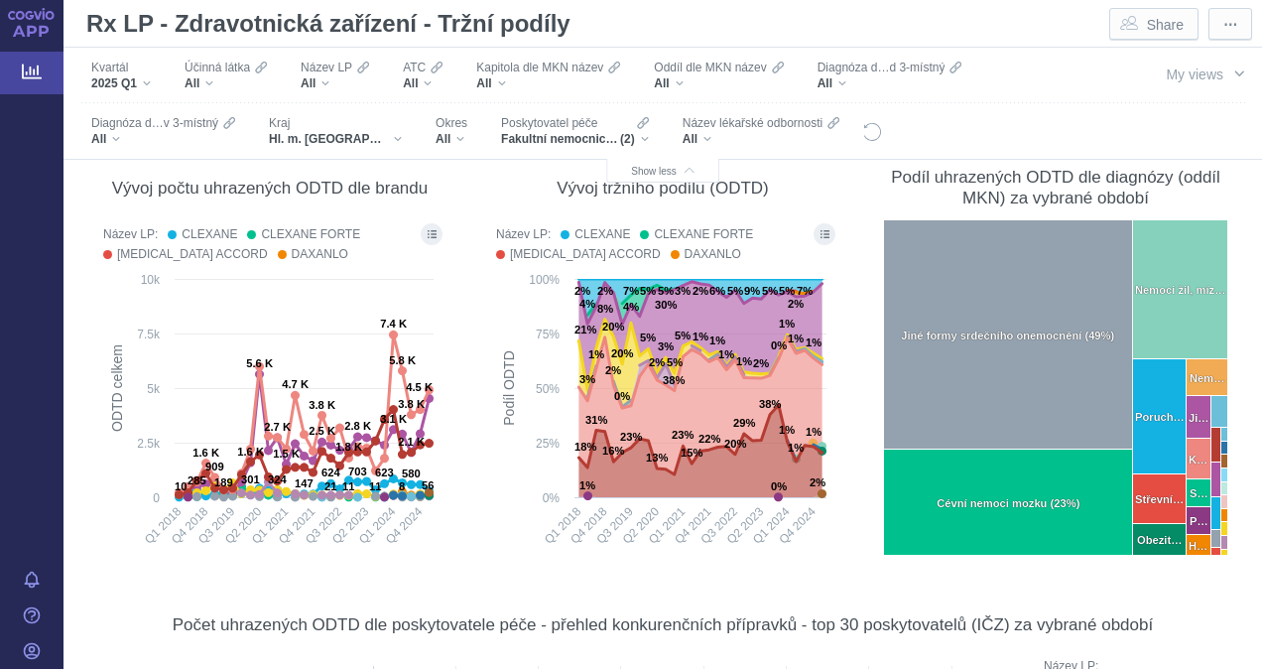
scroll to position [3273, 0]
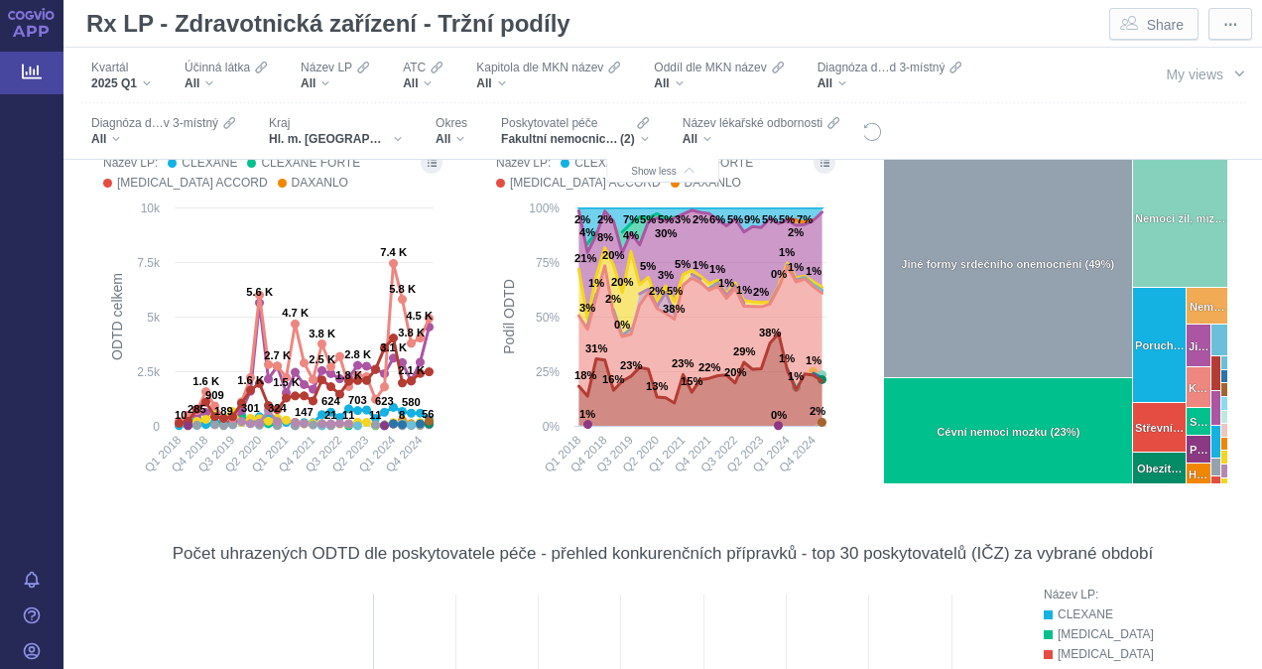
click at [1019, 64] on div "Kvartál 2025 Q1 Účinná [PERSON_NAME] All Název LP All ATC All Kapitola dle MKN …" at bounding box center [588, 103] width 1020 height 111
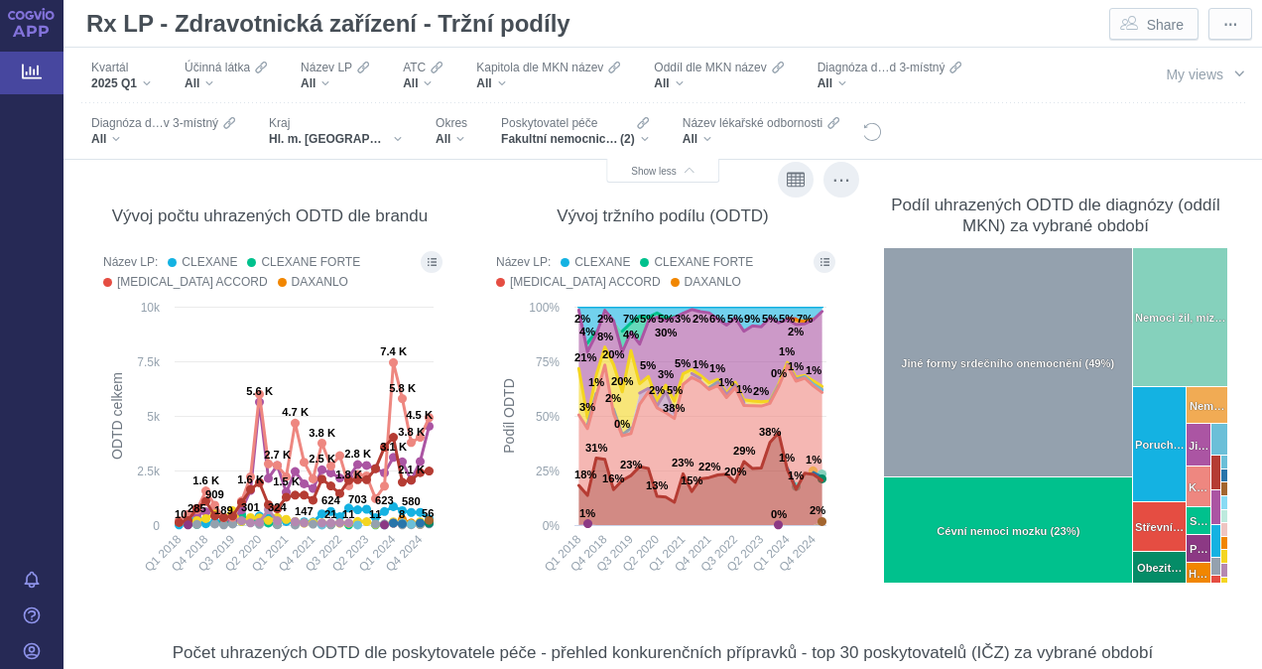
click at [476, 582] on div "Vývoj tržního podílu (ODTD) Název LP: CLEXANE CLEXANE FORTE [MEDICAL_DATA] ACCO…" at bounding box center [662, 385] width 373 height 426
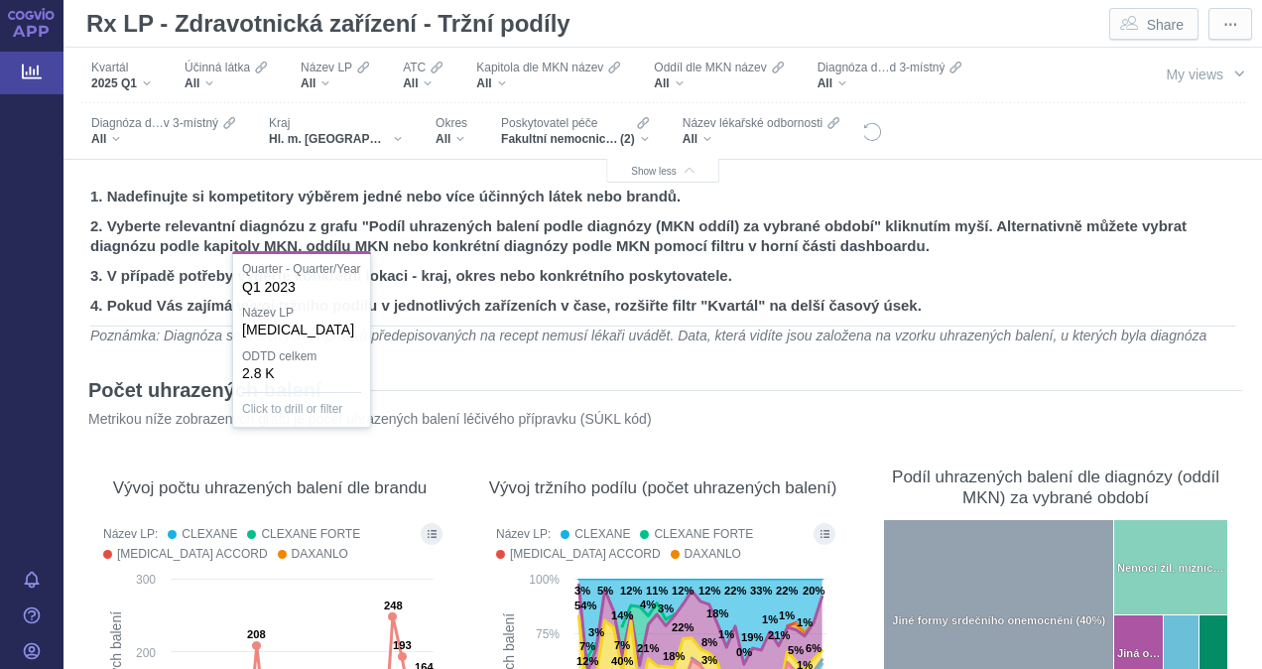
scroll to position [1412, 0]
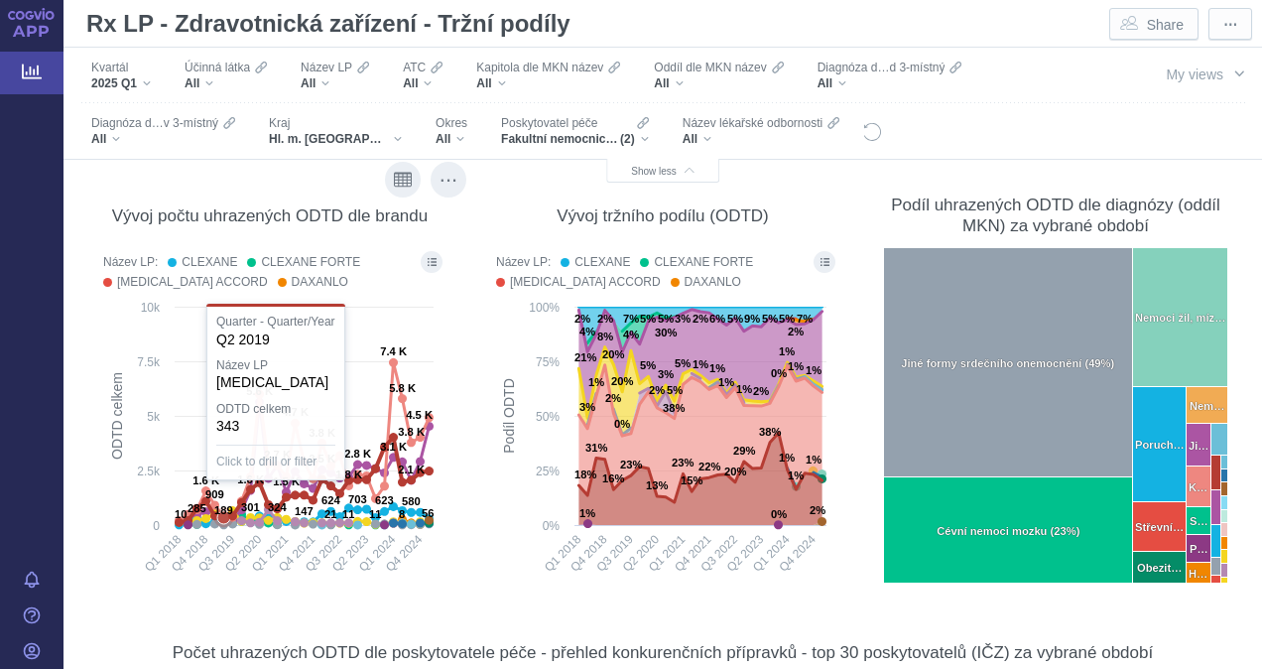
drag, startPoint x: 219, startPoint y: 426, endPoint x: 112, endPoint y: 516, distance: 140.1
click at [112, 516] on rect at bounding box center [269, 443] width 347 height 292
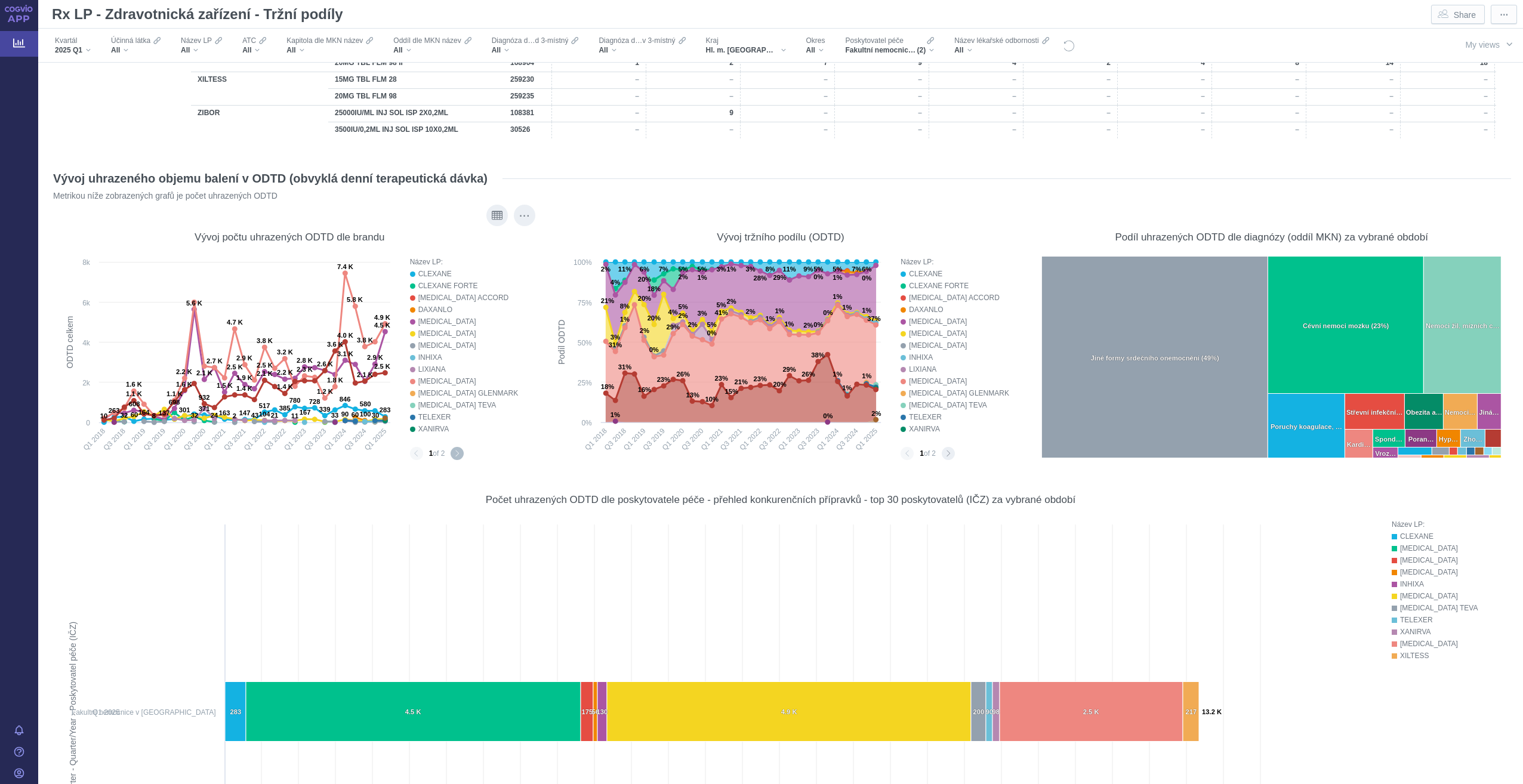
click at [453, 402] on button "Next page" at bounding box center [457, 454] width 13 height 13
click at [415, 402] on button "Previous page" at bounding box center [416, 454] width 13 height 13
click at [461, 402] on button "Next page" at bounding box center [457, 454] width 13 height 13
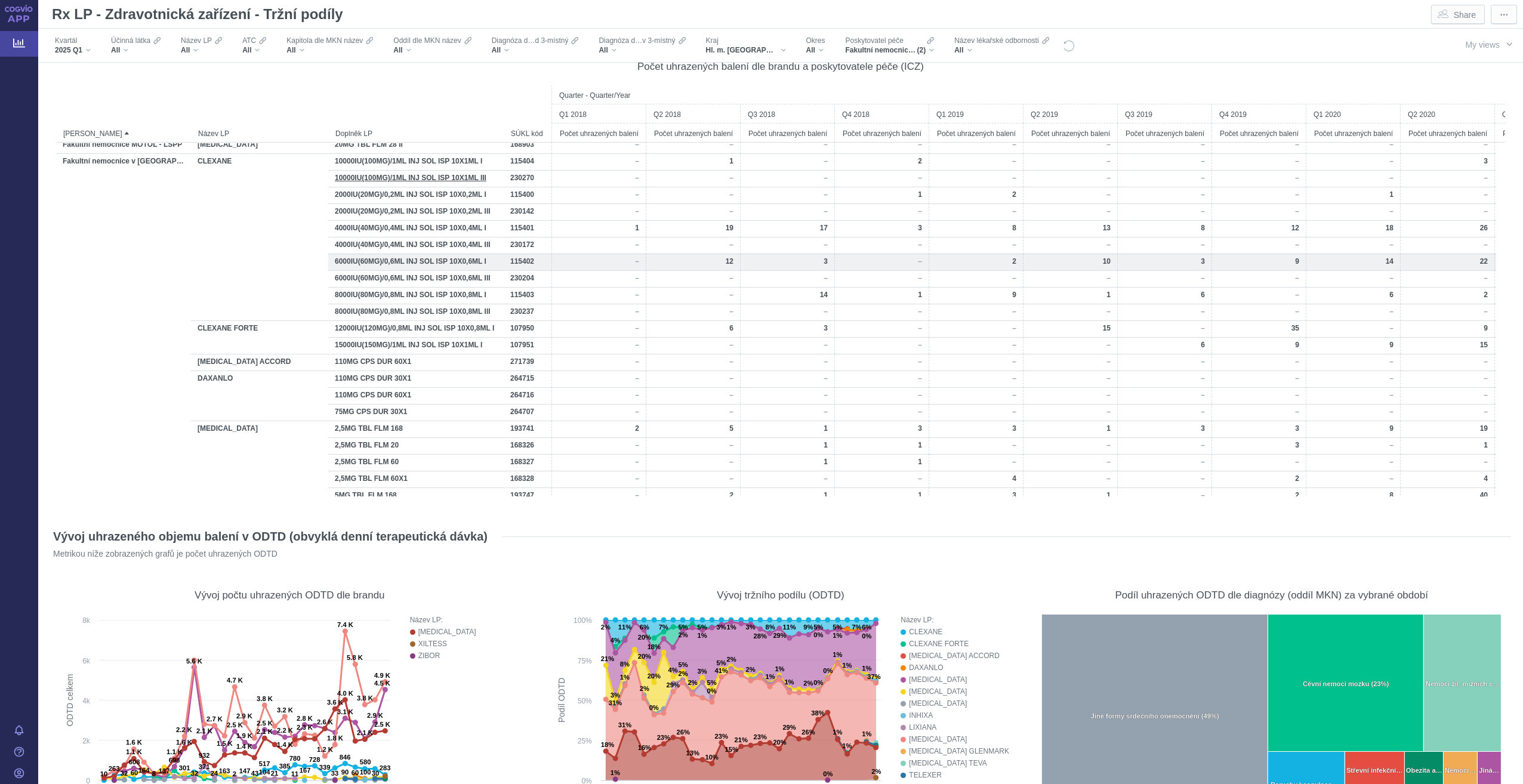
scroll to position [0, 0]
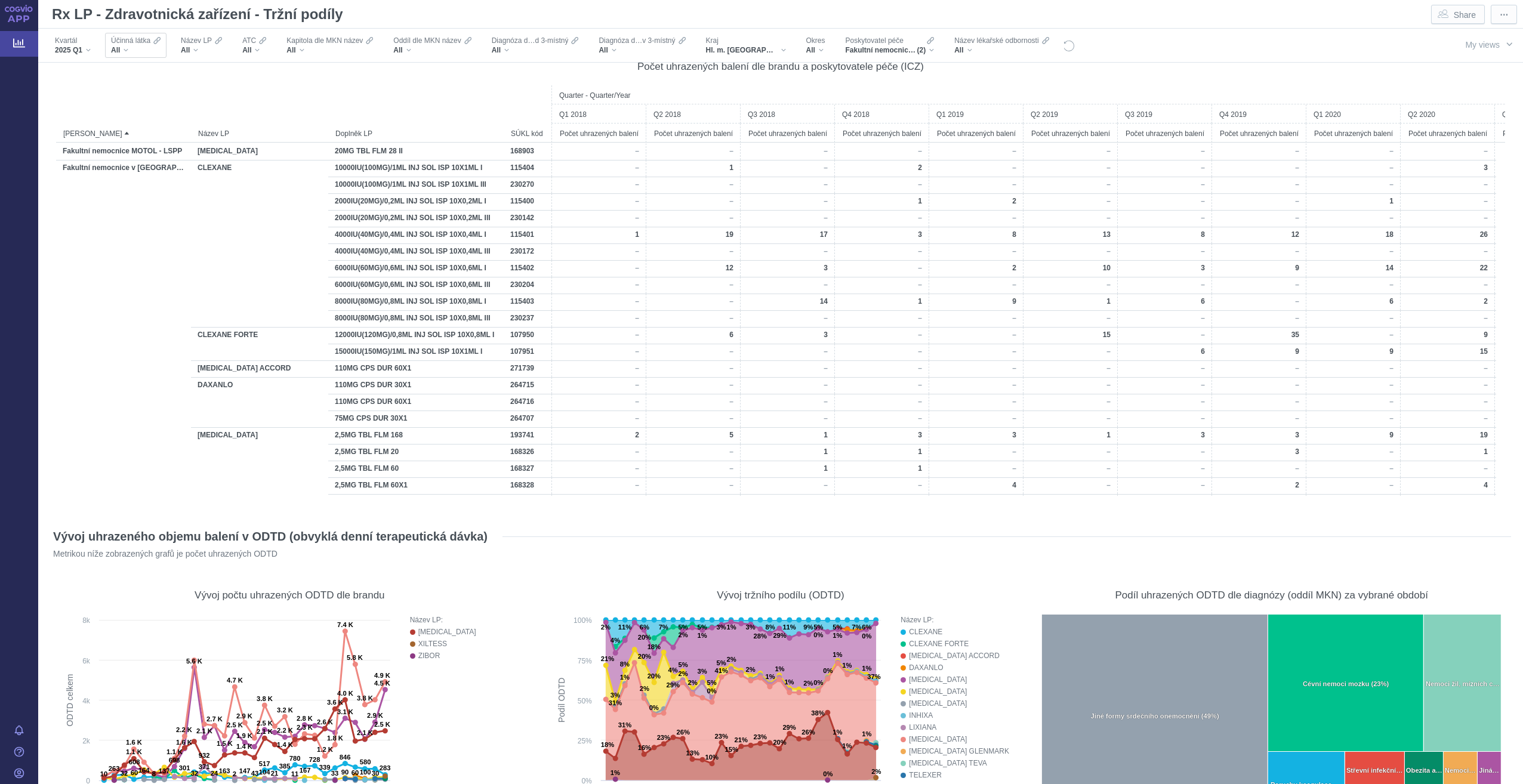
click at [145, 48] on div "All" at bounding box center [135, 50] width 49 height 10
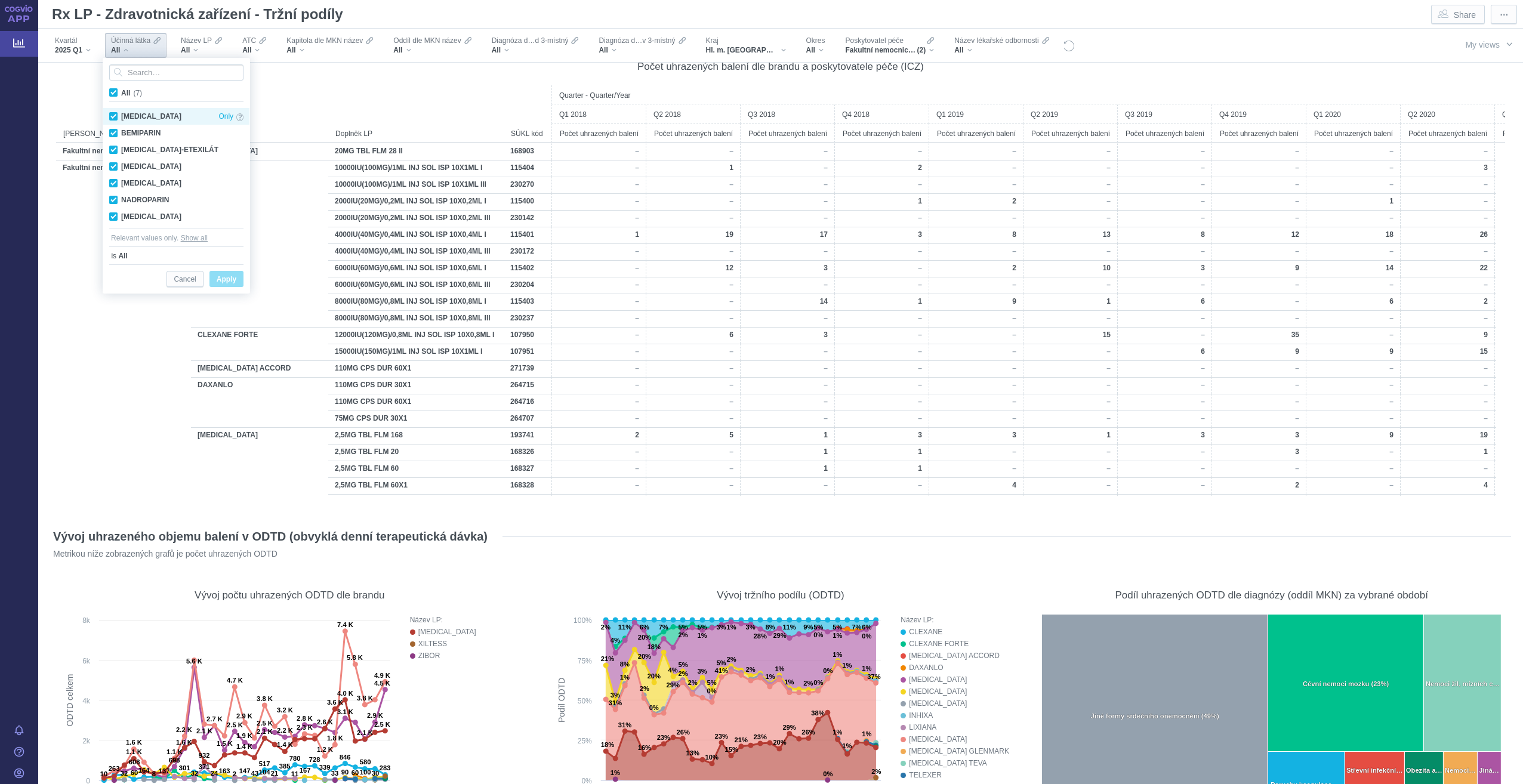
click at [114, 116] on div "[MEDICAL_DATA] Only" at bounding box center [176, 117] width 146 height 17
checkbox input "false"
click at [110, 149] on div "DABIGATRAN-ETEXILÁT Only" at bounding box center [176, 150] width 146 height 17
checkbox input "false"
click at [111, 162] on div "EDOXABAN Only" at bounding box center [176, 167] width 146 height 17
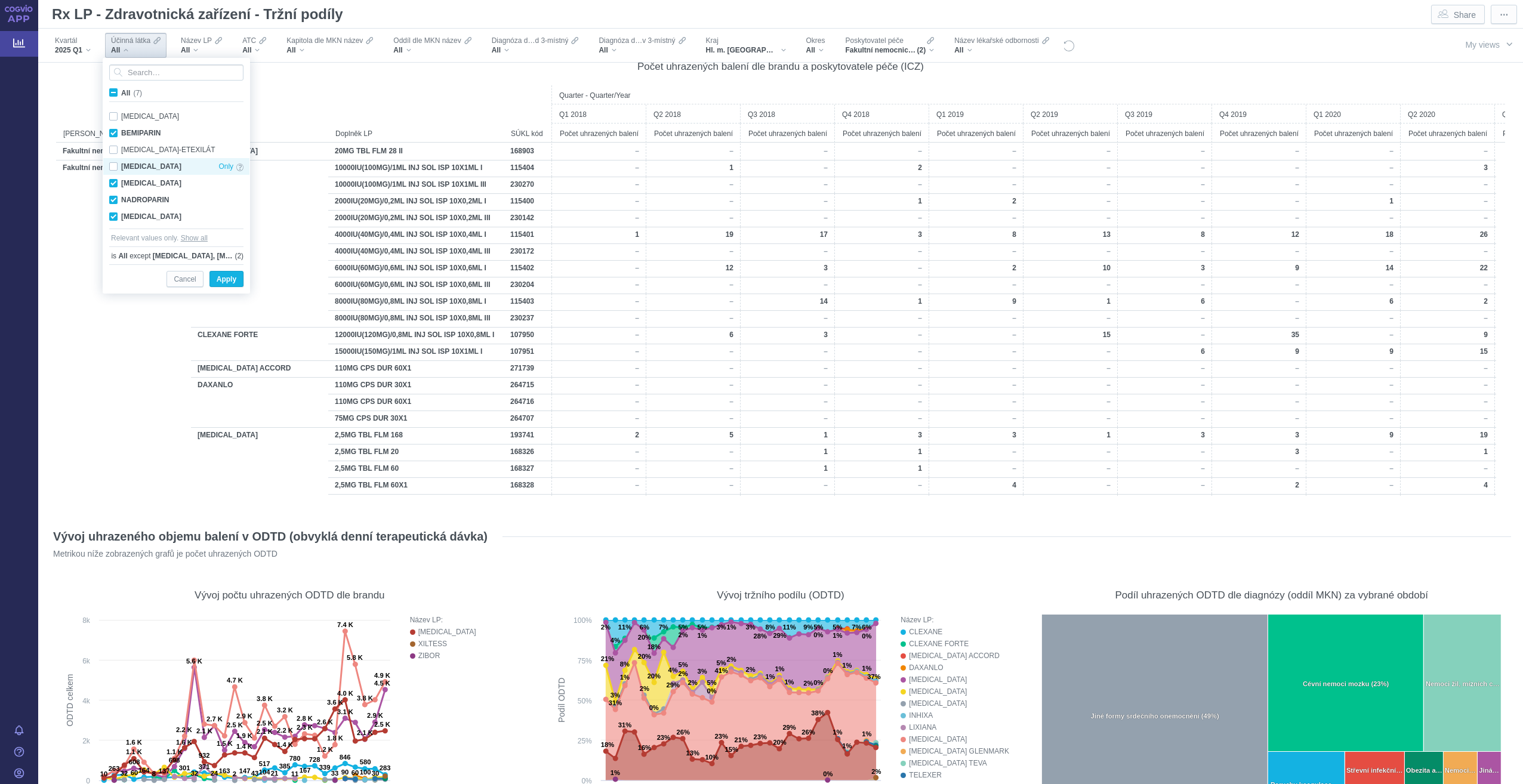
checkbox input "false"
click at [114, 196] on div "NADROPARIN Only" at bounding box center [176, 200] width 146 height 17
click at [121, 200] on div "NADROPARIN Only" at bounding box center [176, 200] width 146 height 17
checkbox input "true"
click at [116, 217] on div "RIVAROXABAN Only" at bounding box center [176, 217] width 146 height 17
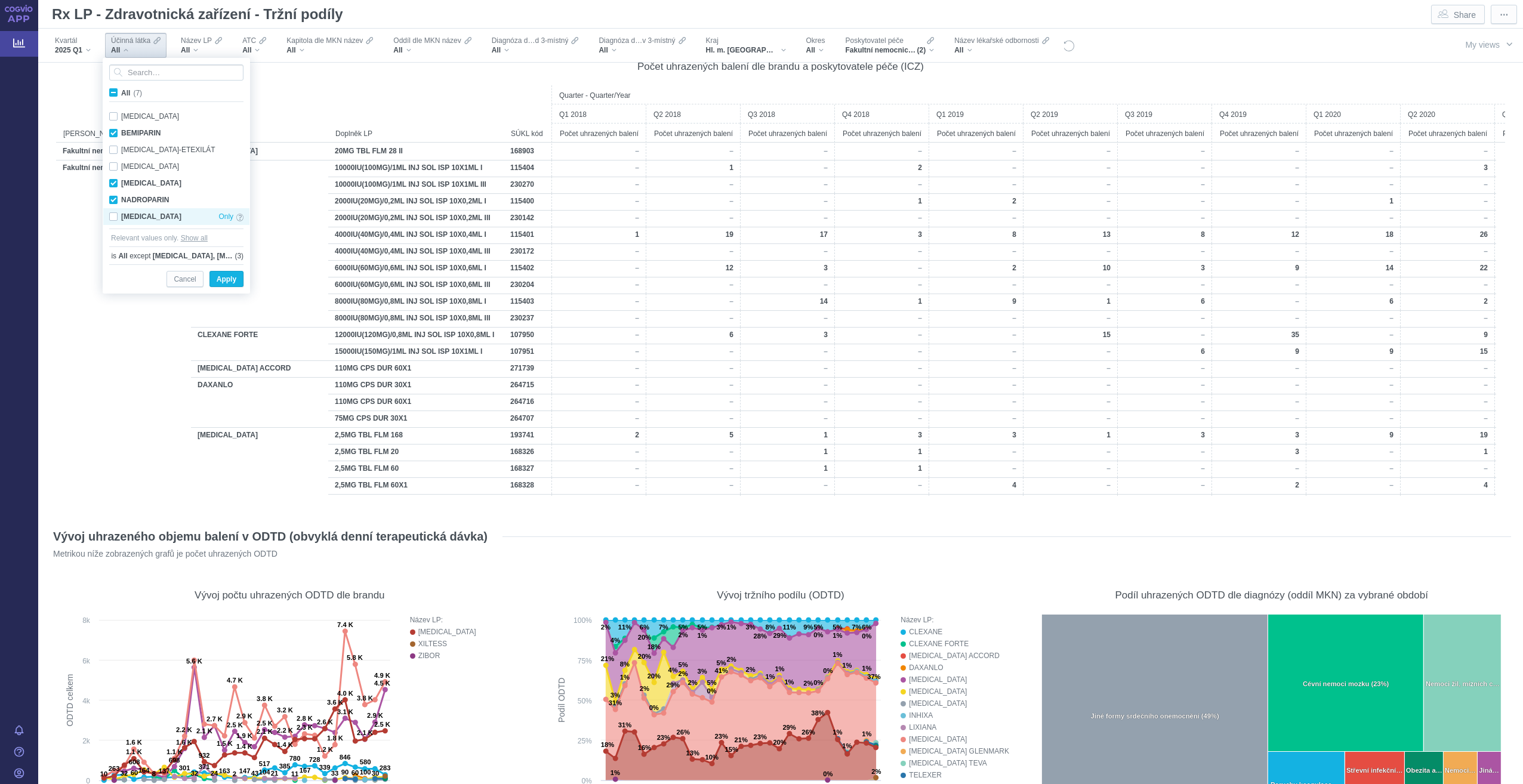
checkbox input "false"
click at [223, 278] on span "Apply" at bounding box center [226, 279] width 20 height 15
